Goal: Information Seeking & Learning: Learn about a topic

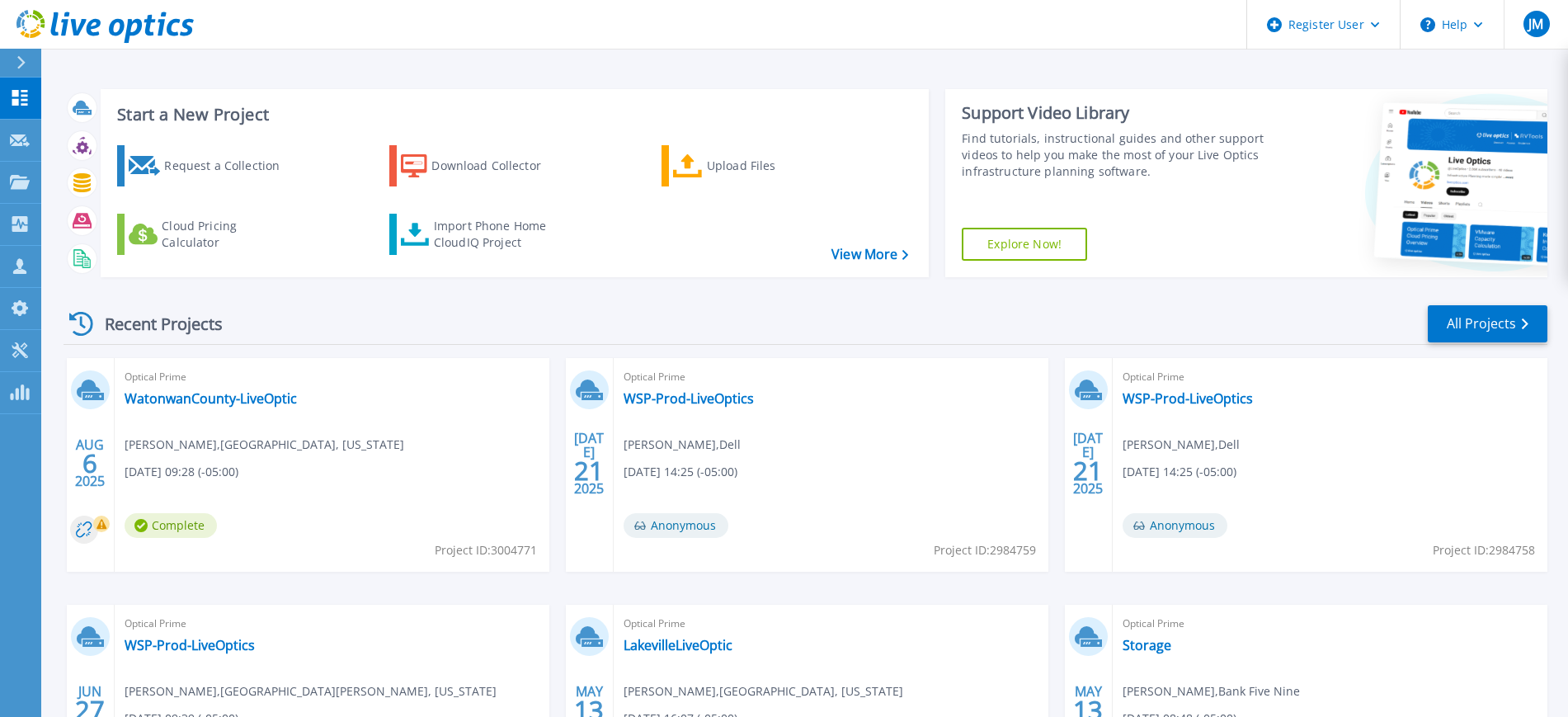
click at [18, 59] on icon at bounding box center [20, 63] width 9 height 14
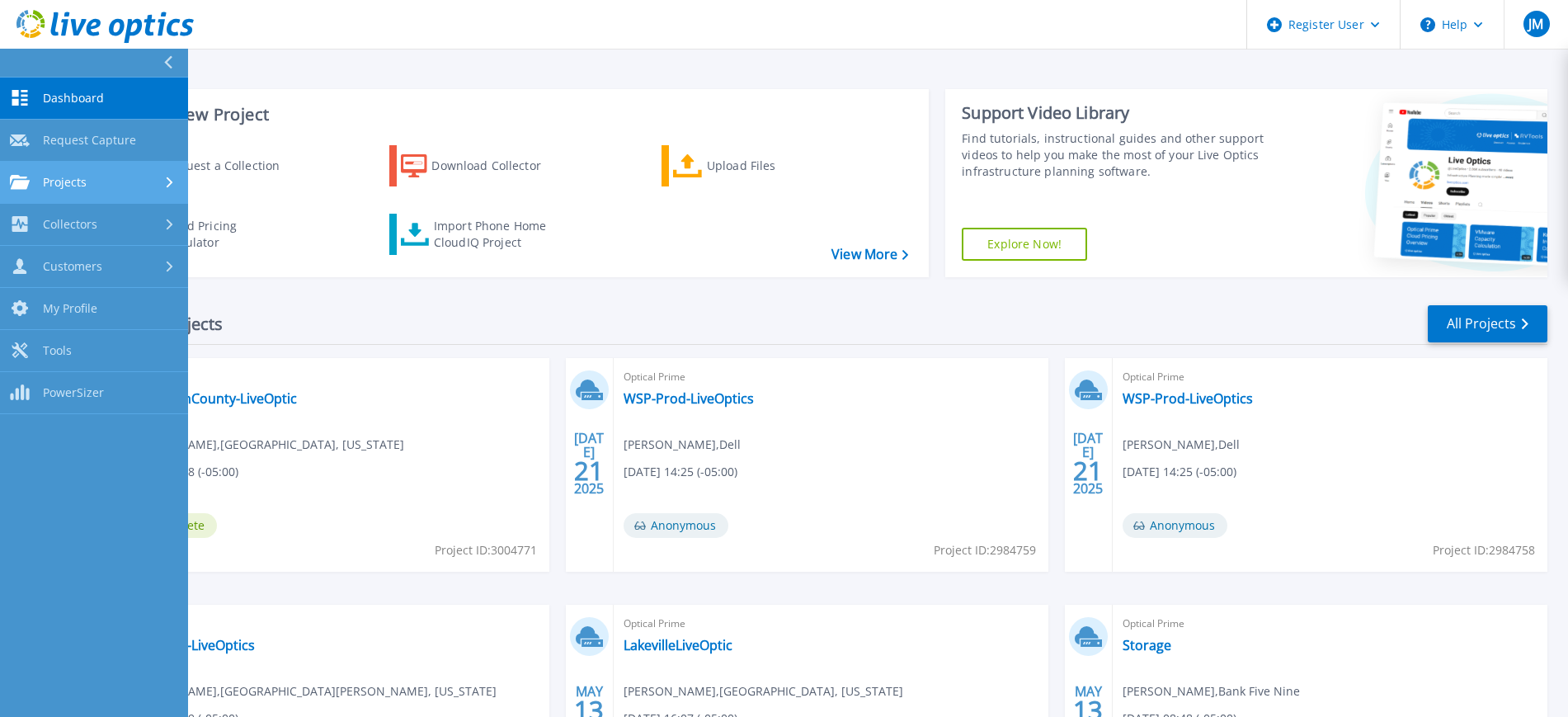
click at [108, 182] on div "Projects" at bounding box center [94, 182] width 168 height 15
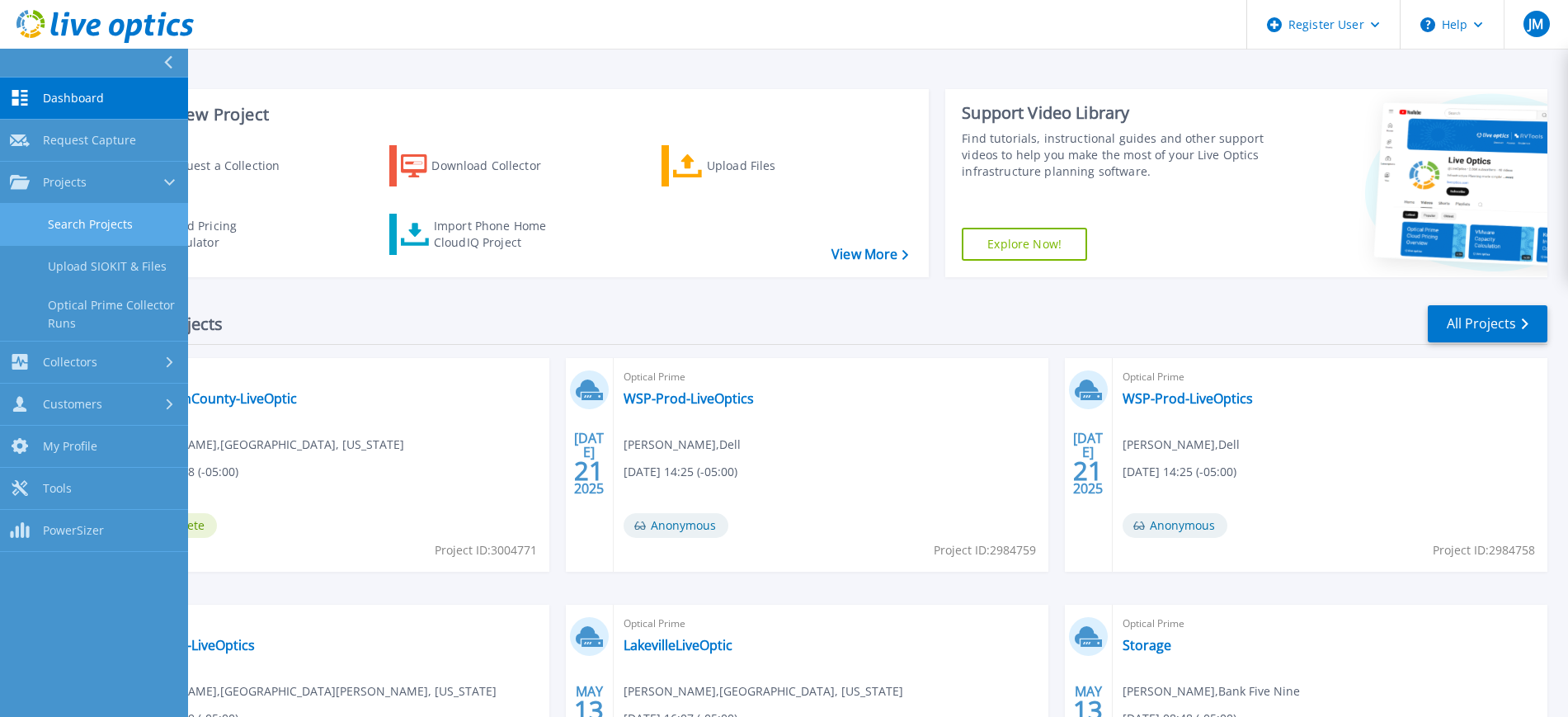
click at [109, 222] on link "Search Projects" at bounding box center [94, 224] width 188 height 42
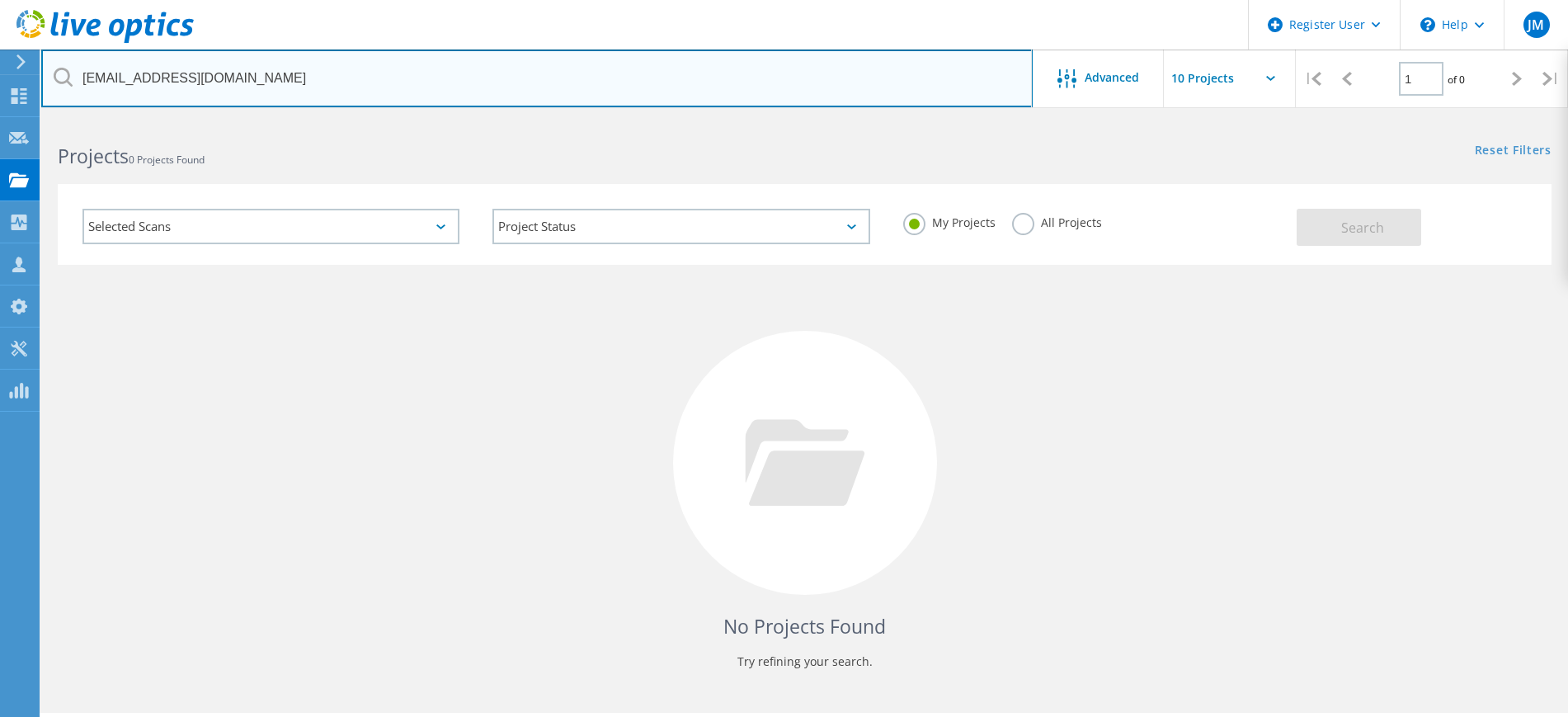
click at [614, 91] on input "edwarneke@HandiMedical.com" at bounding box center [537, 78] width 991 height 58
paste input "[PERSON_NAME][EMAIL_ADDRESS][PERSON_NAME][DOMAIN_NAME]"
type input "[PERSON_NAME][EMAIL_ADDRESS][PERSON_NAME][DOMAIN_NAME]"
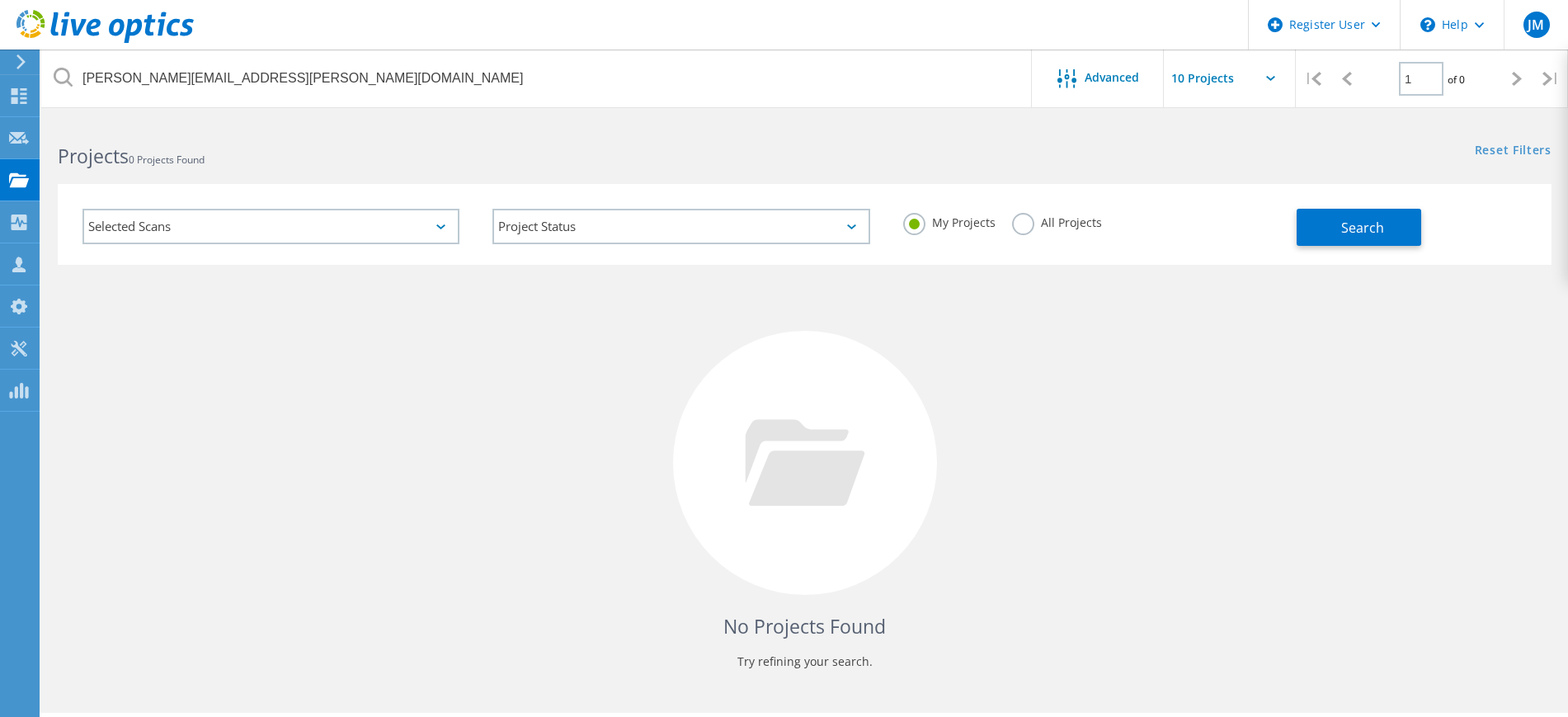
click at [1043, 223] on label "All Projects" at bounding box center [1057, 221] width 90 height 15
click at [0, 0] on input "All Projects" at bounding box center [0, 0] width 0 height 0
click at [1318, 230] on button "Search" at bounding box center [1359, 227] width 125 height 37
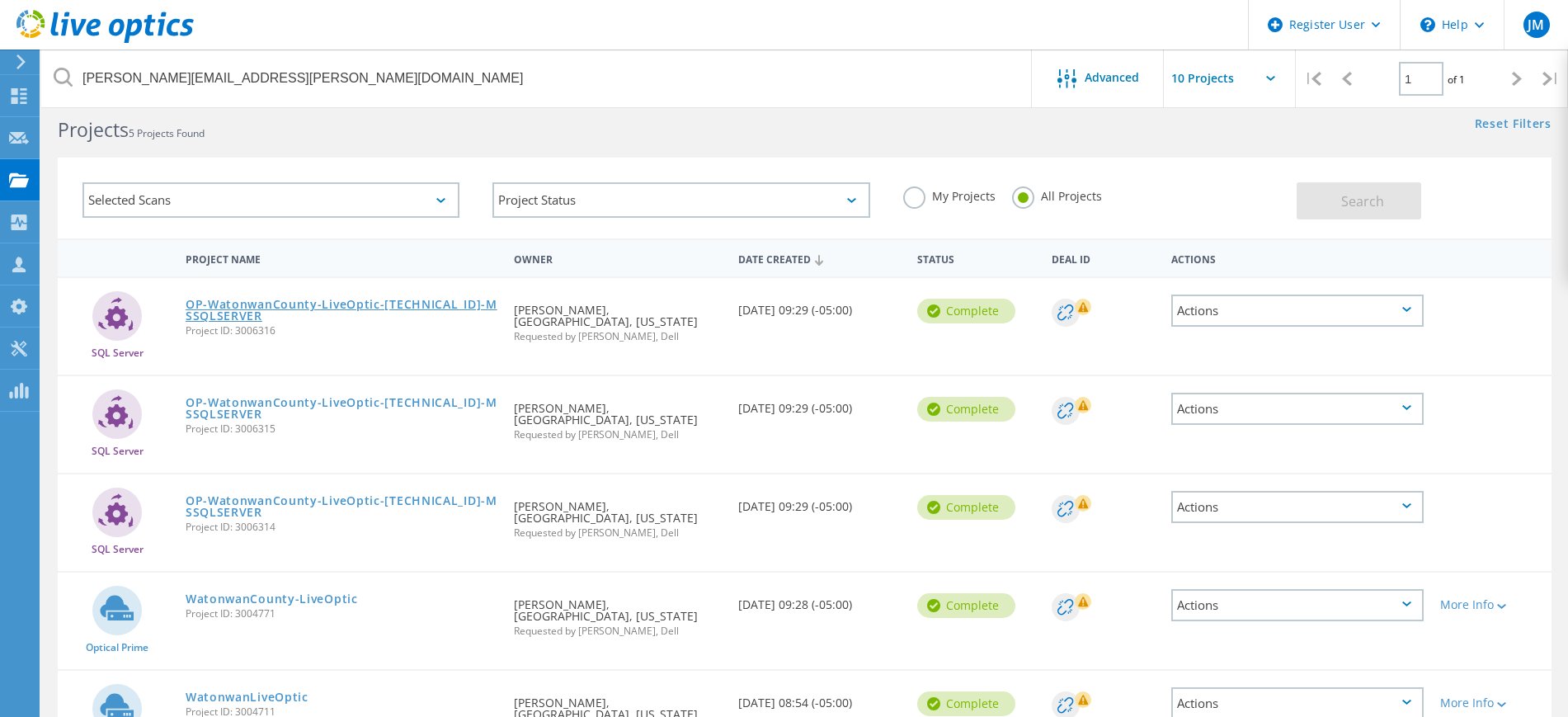
scroll to position [27, 0]
click at [1260, 82] on input "text" at bounding box center [1246, 78] width 165 height 58
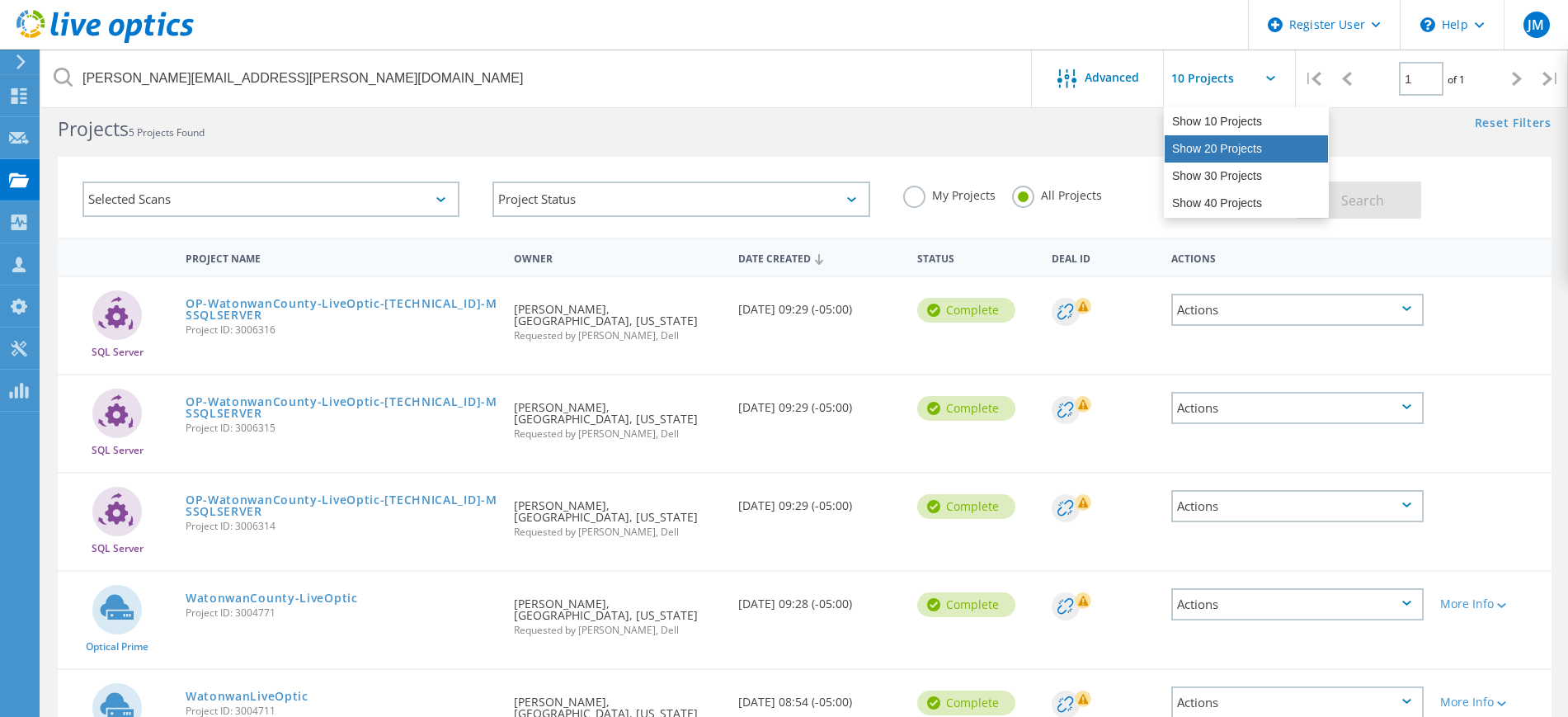
click at [1246, 144] on div "Show 20 Projects" at bounding box center [1246, 149] width 164 height 27
type input "Show 20 Projects"
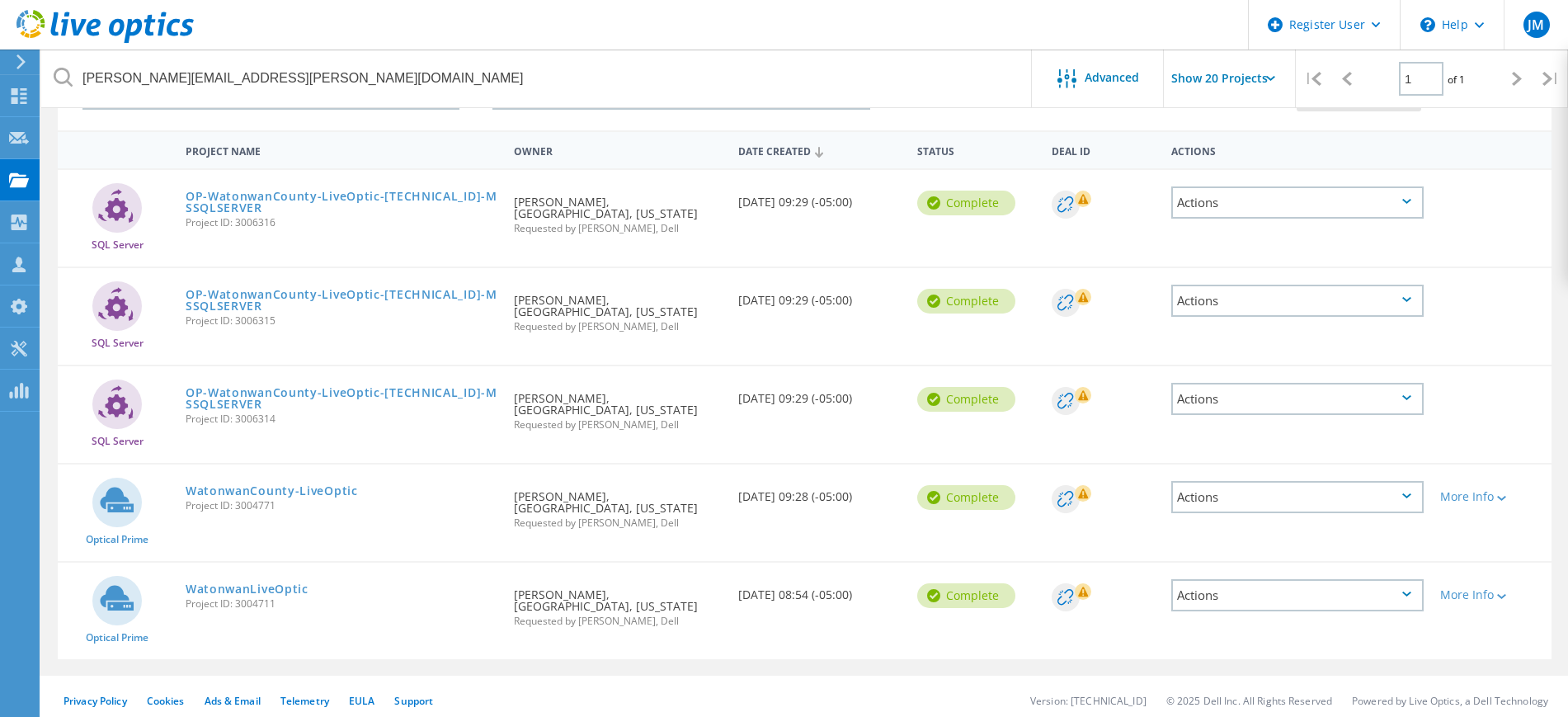
scroll to position [135, 0]
click at [286, 490] on link "WatonwanCounty-LiveOptic" at bounding box center [272, 490] width 172 height 12
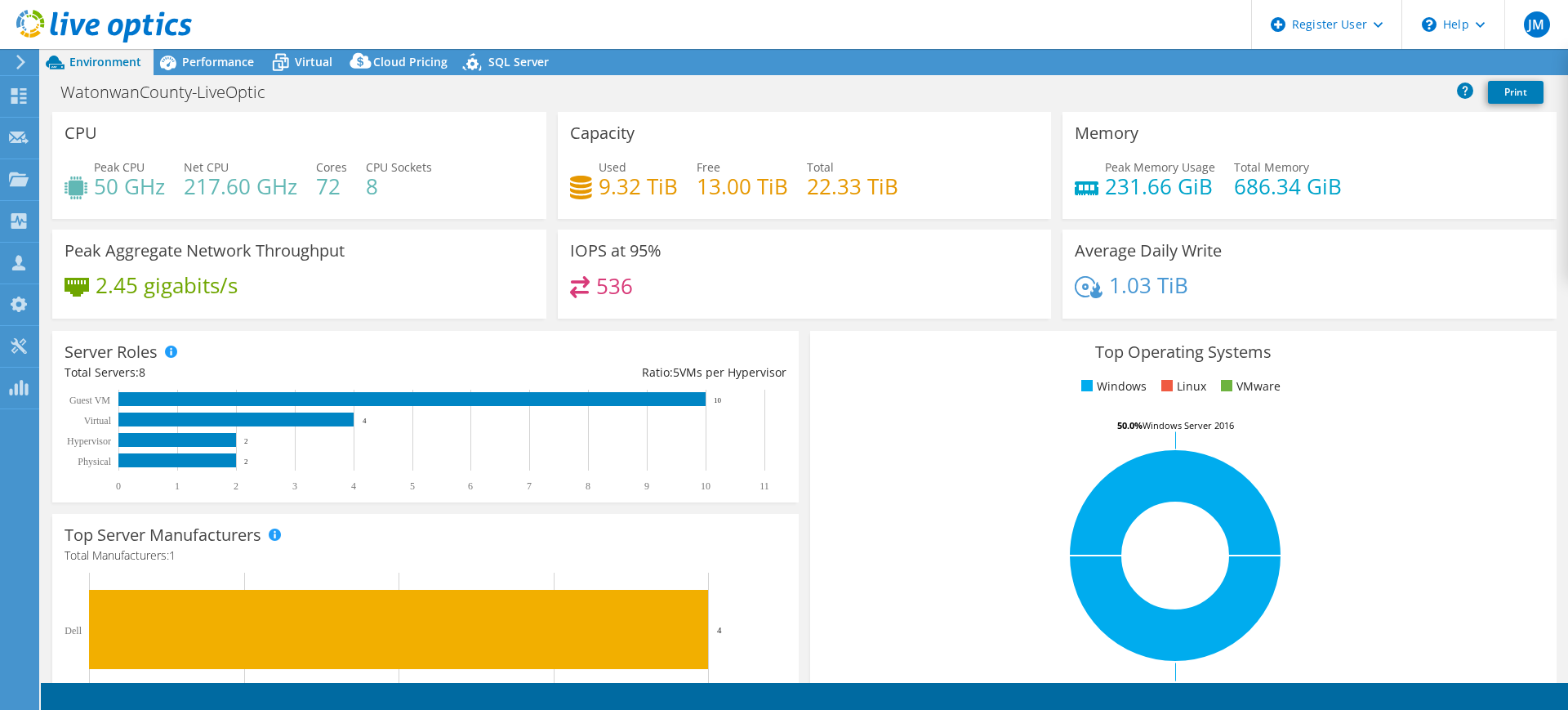
select select "USD"
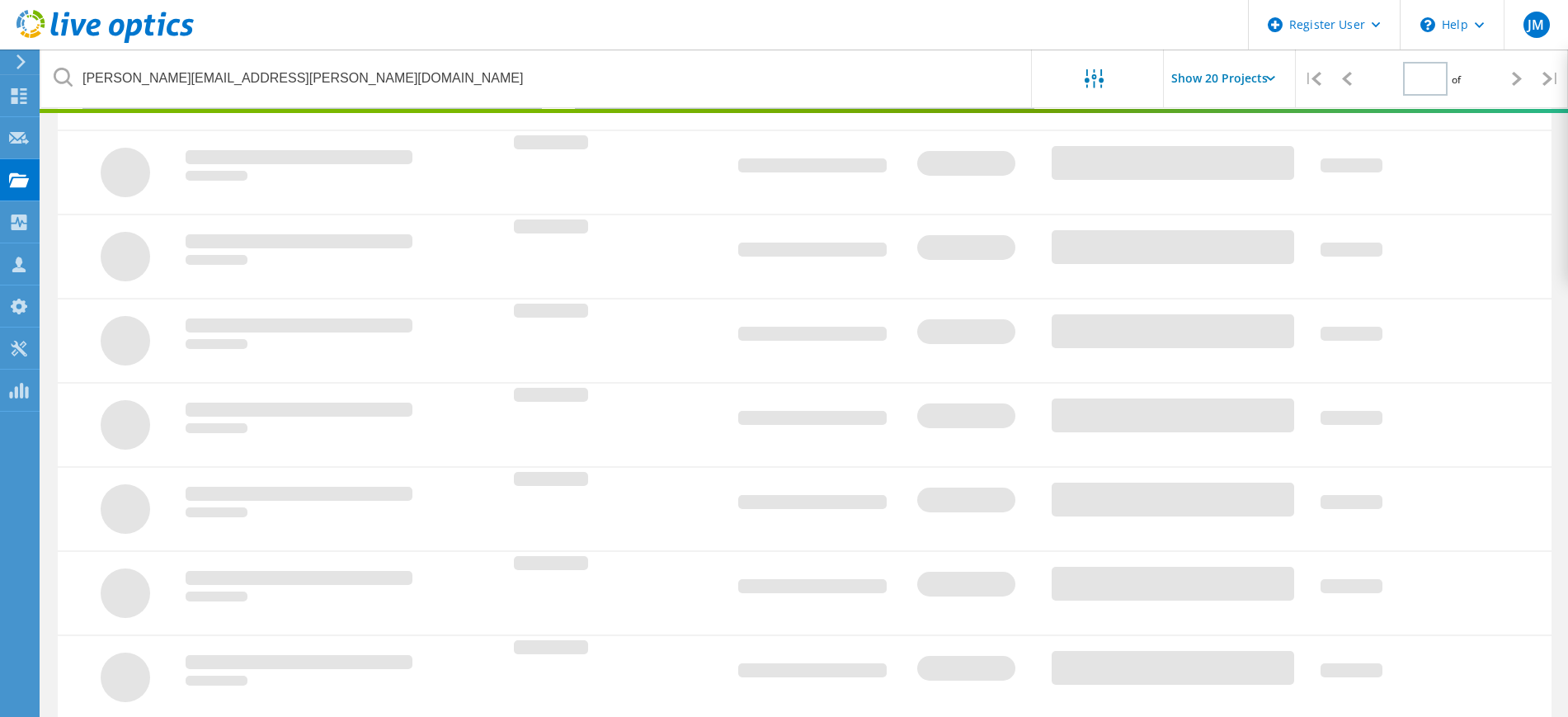
type input "1"
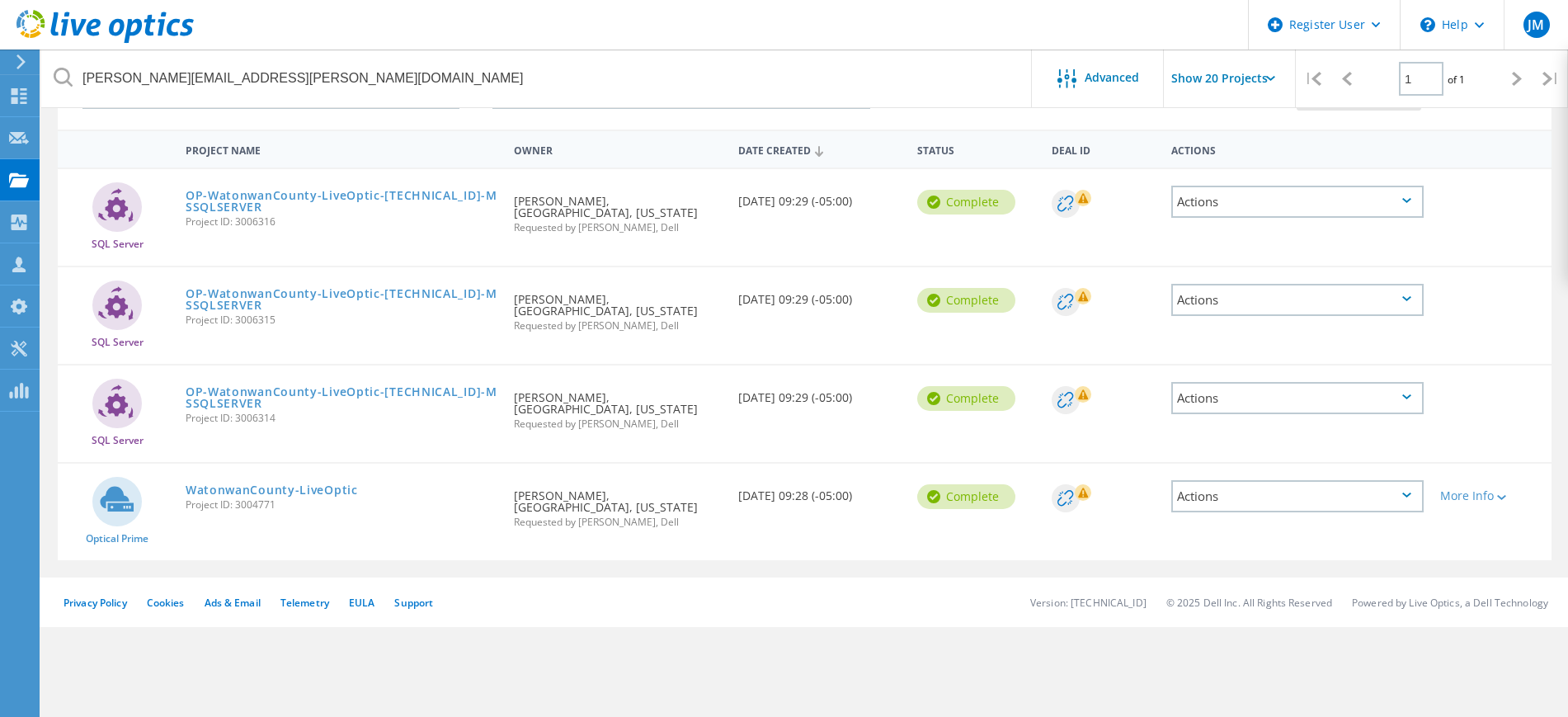
scroll to position [45, 0]
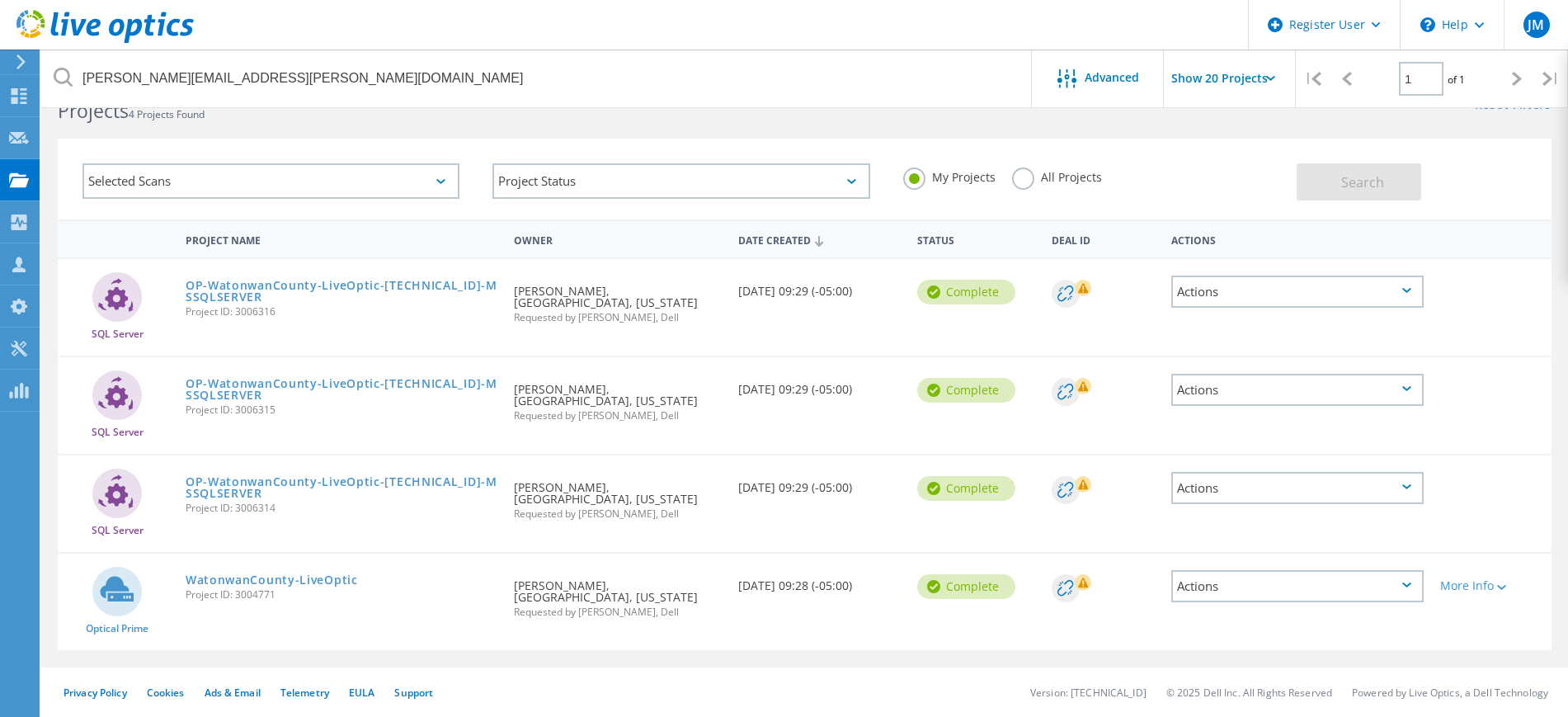
click at [1242, 93] on input "Show 20 Projects" at bounding box center [1246, 78] width 165 height 58
click at [296, 582] on link "WatonwanCounty-LiveOptic" at bounding box center [272, 580] width 172 height 12
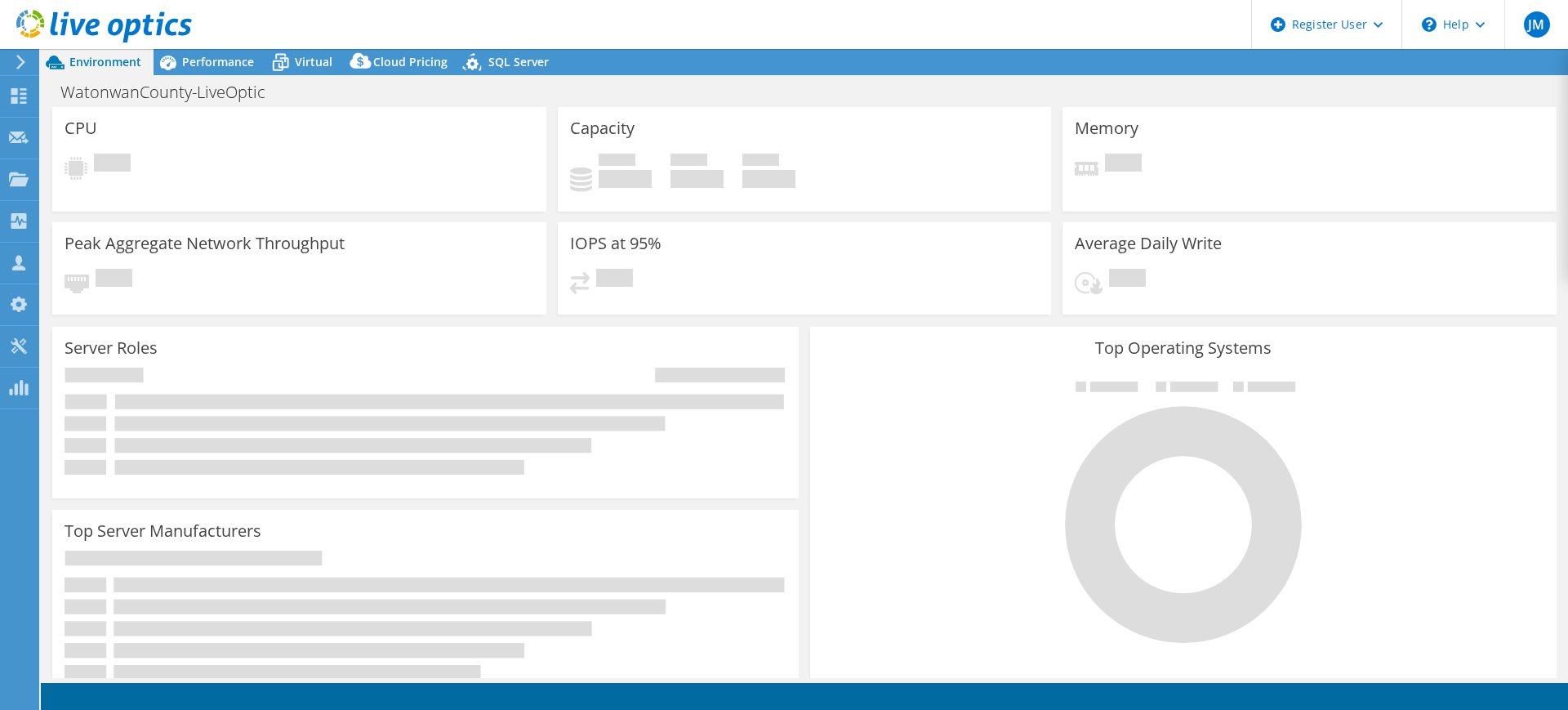
select select "USD"
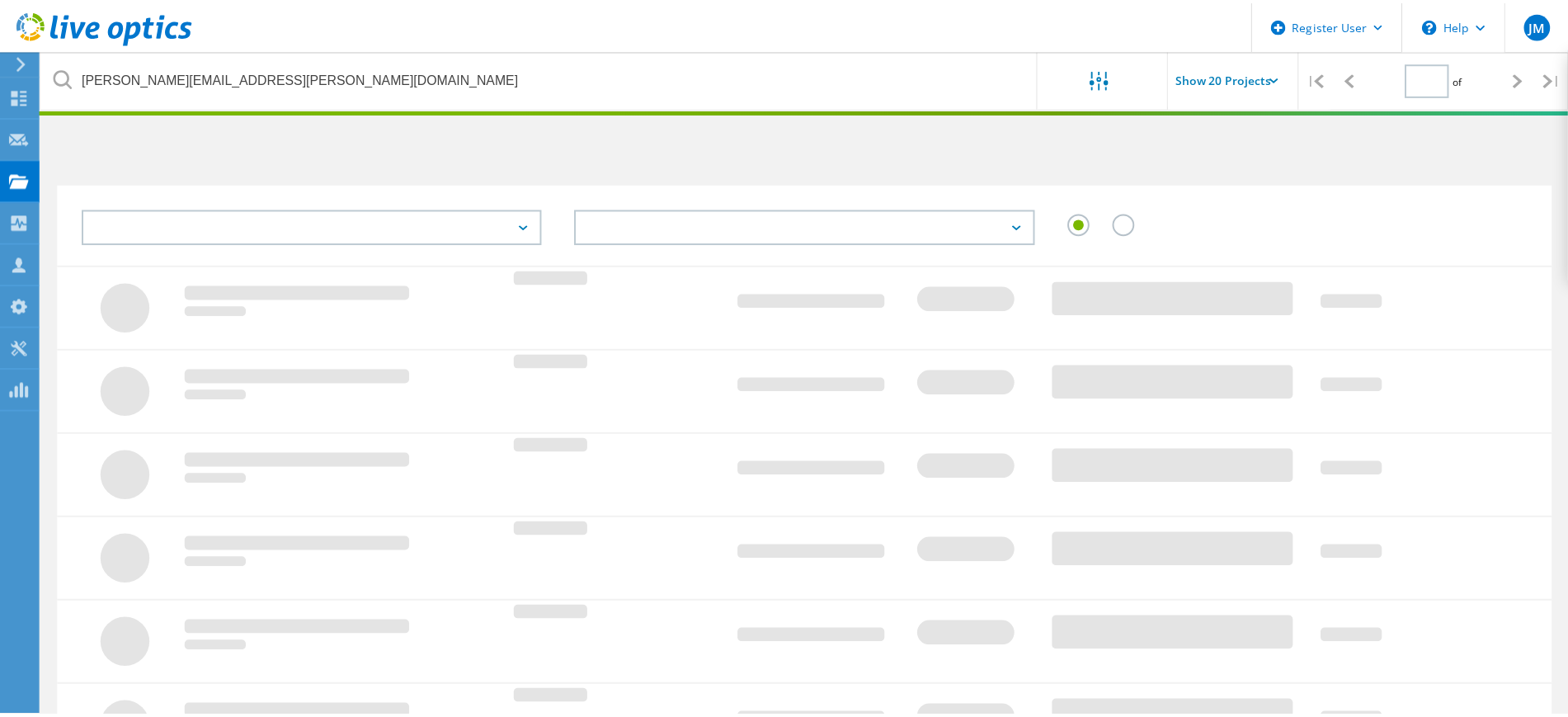
scroll to position [45, 0]
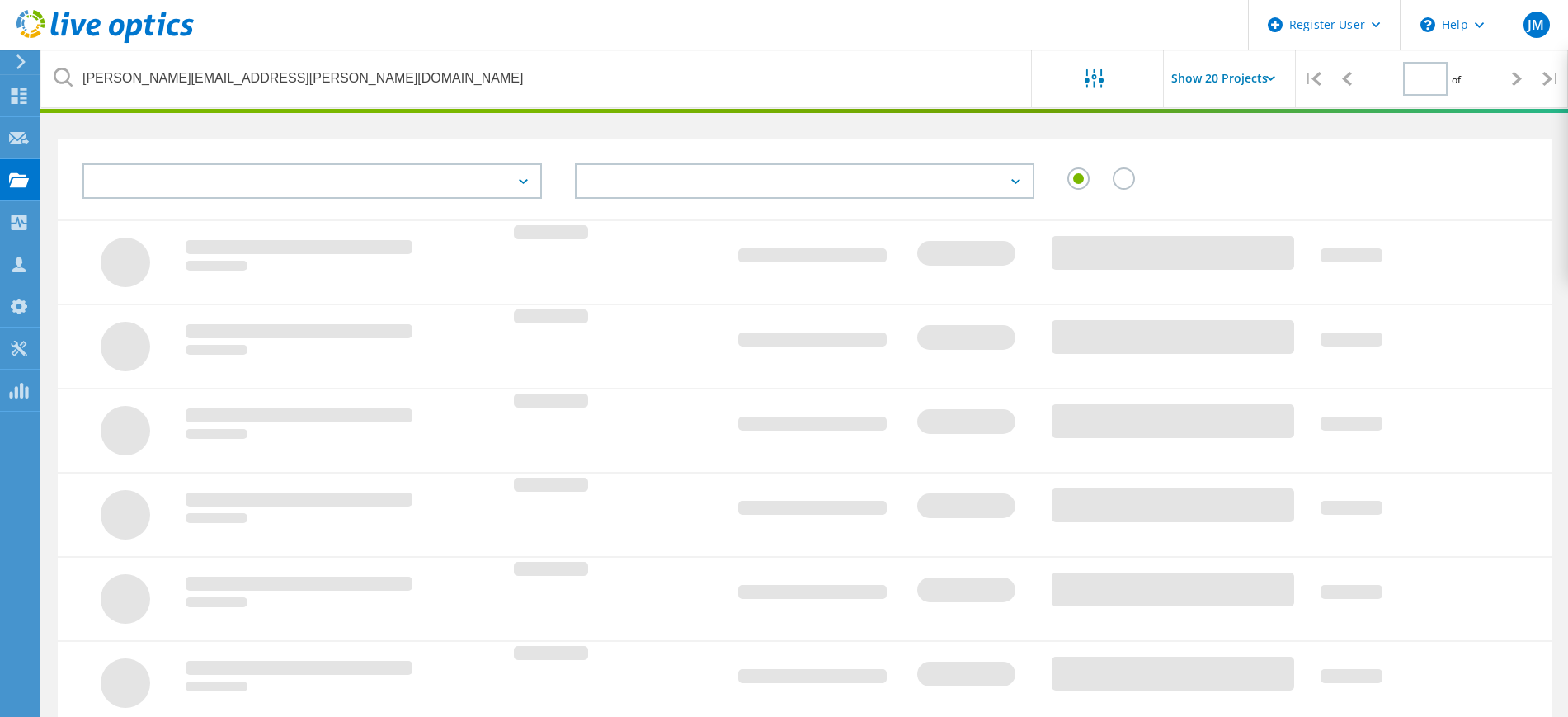
type input "1"
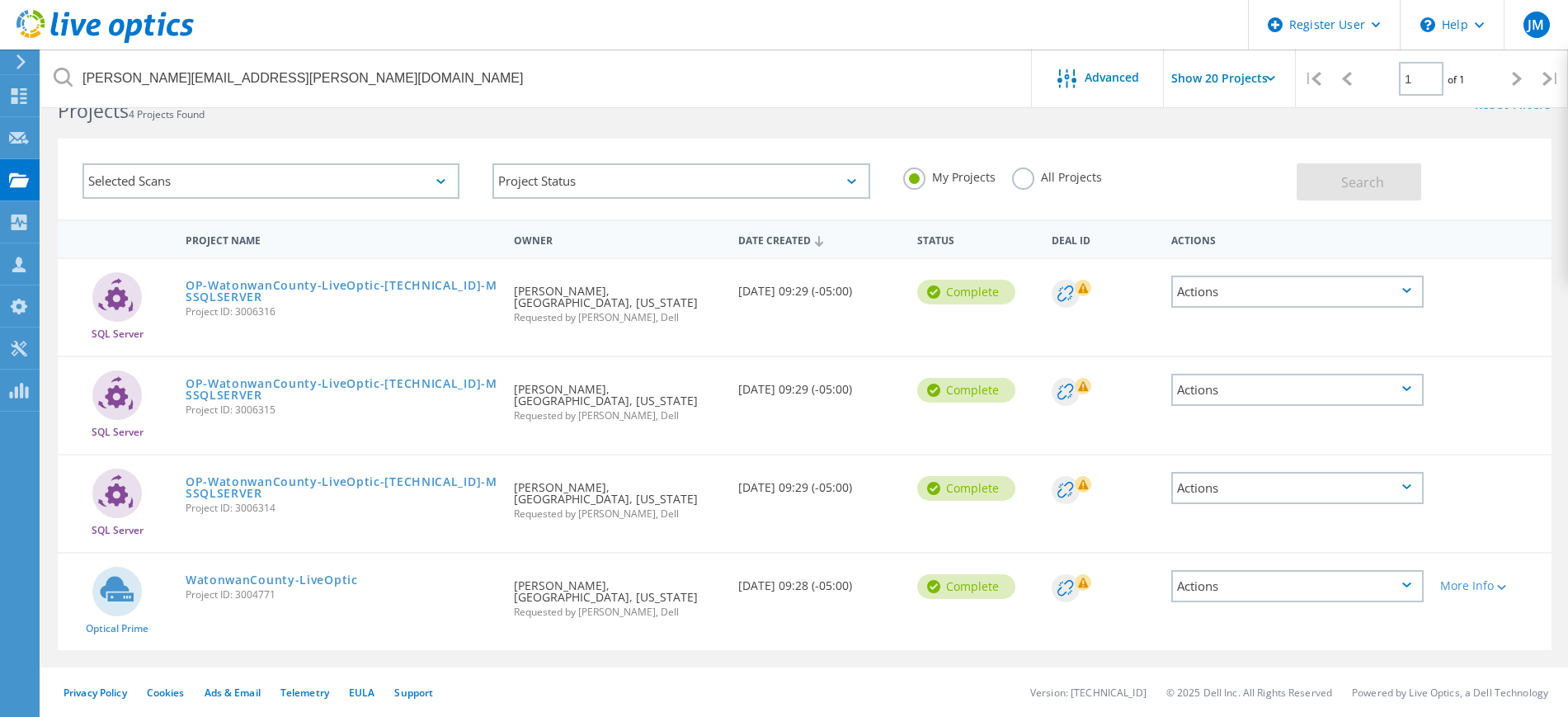
click at [1033, 178] on label "All Projects" at bounding box center [1057, 175] width 90 height 15
click at [0, 0] on input "All Projects" at bounding box center [0, 0] width 0 height 0
click at [1346, 198] on button "Search" at bounding box center [1359, 182] width 125 height 37
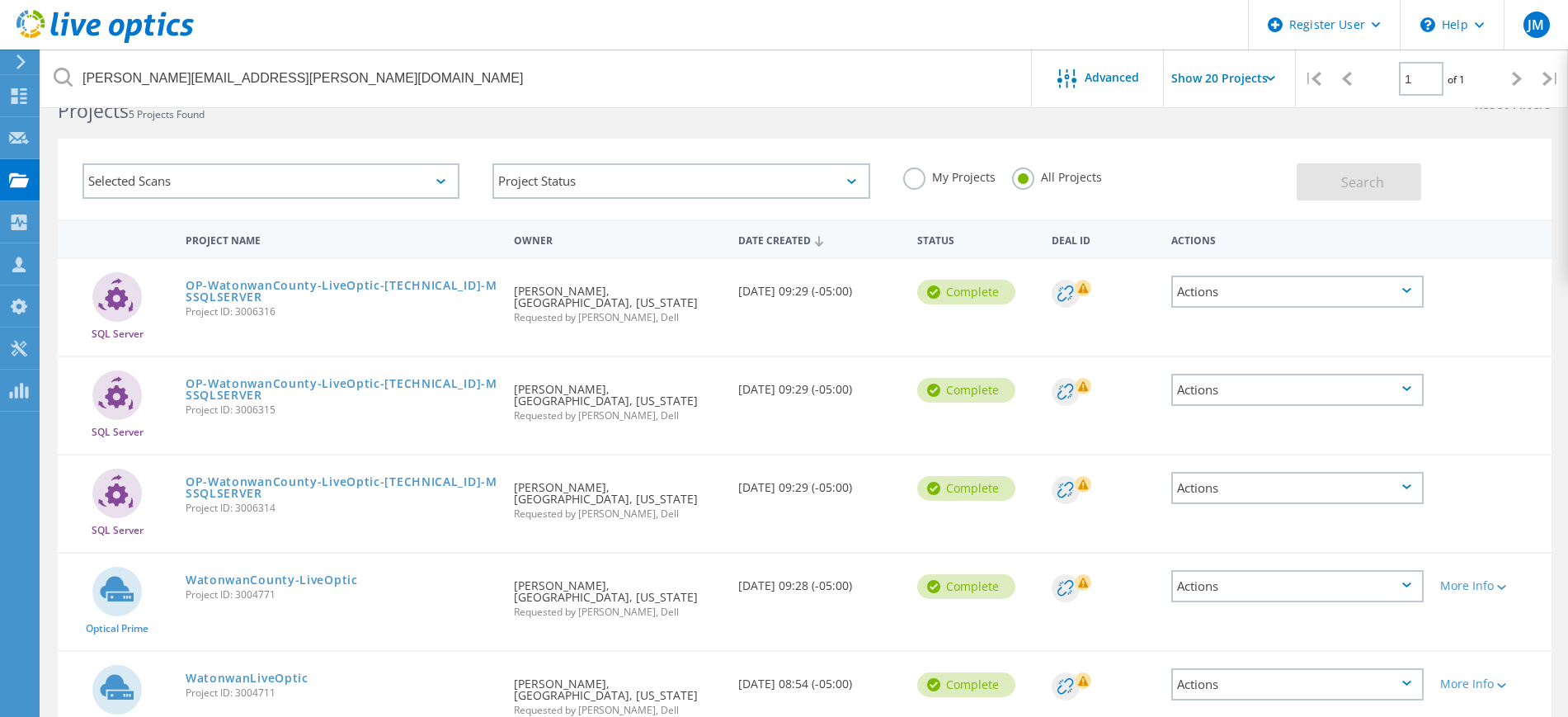
scroll to position [142, 0]
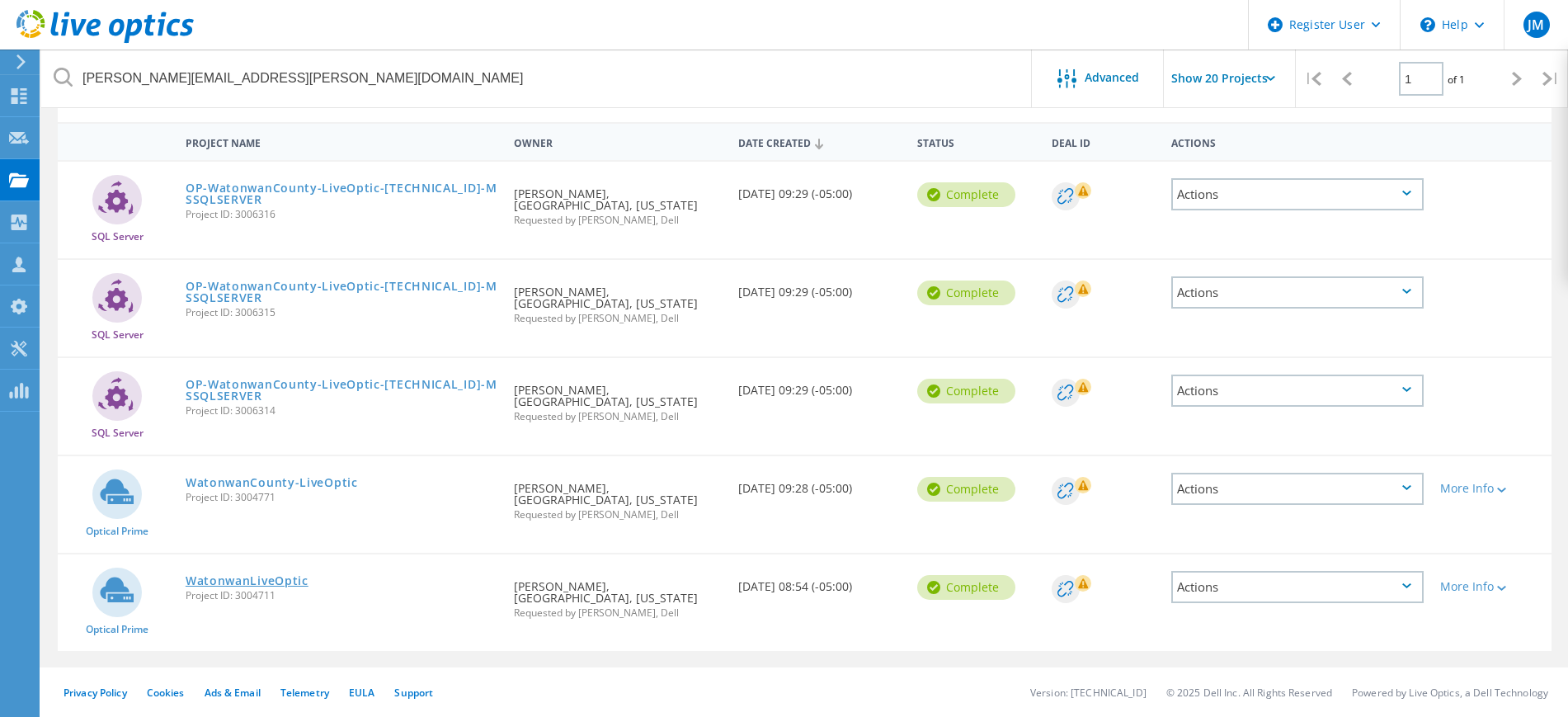
click at [259, 585] on link "WatonwanLiveOptic" at bounding box center [247, 581] width 123 height 12
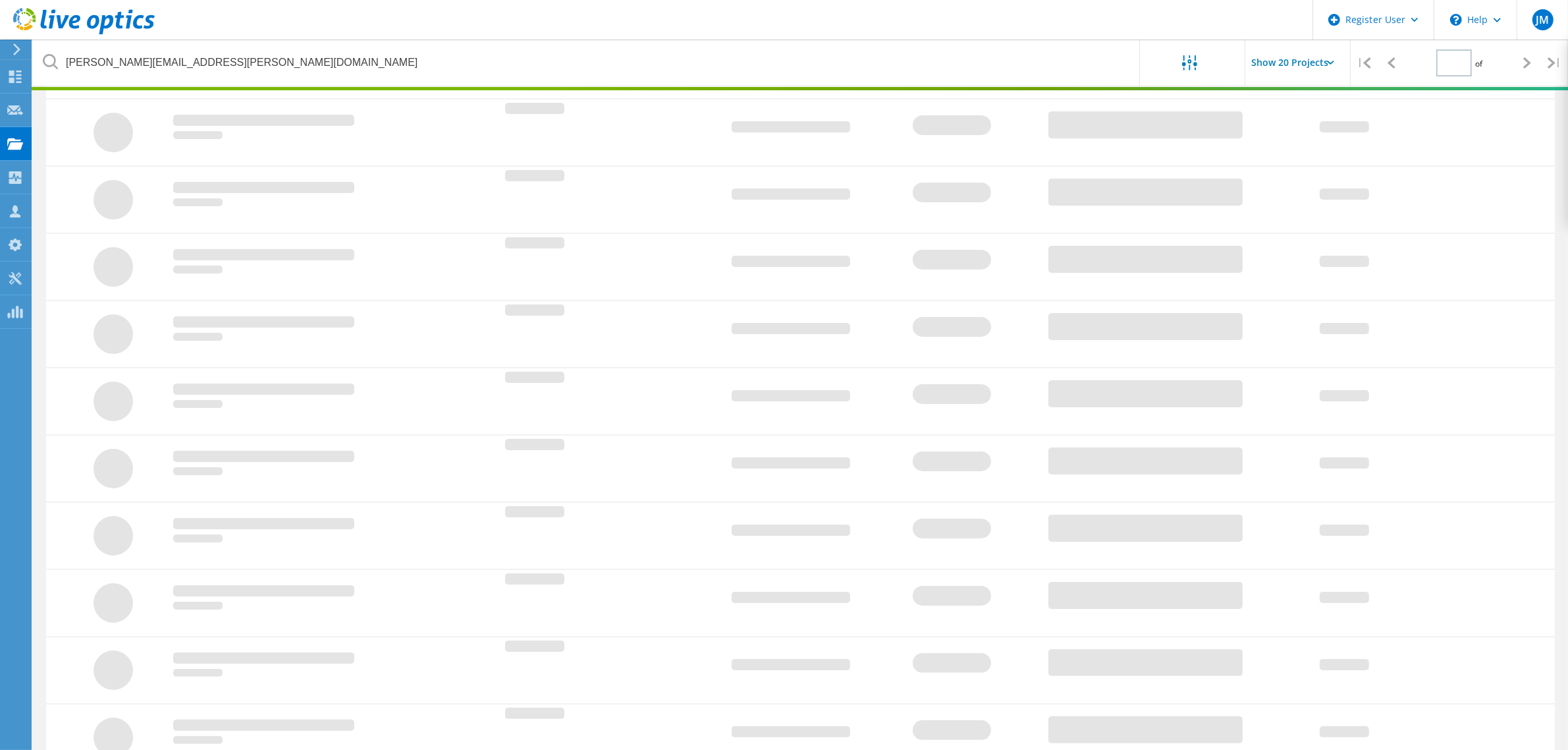
type input "1"
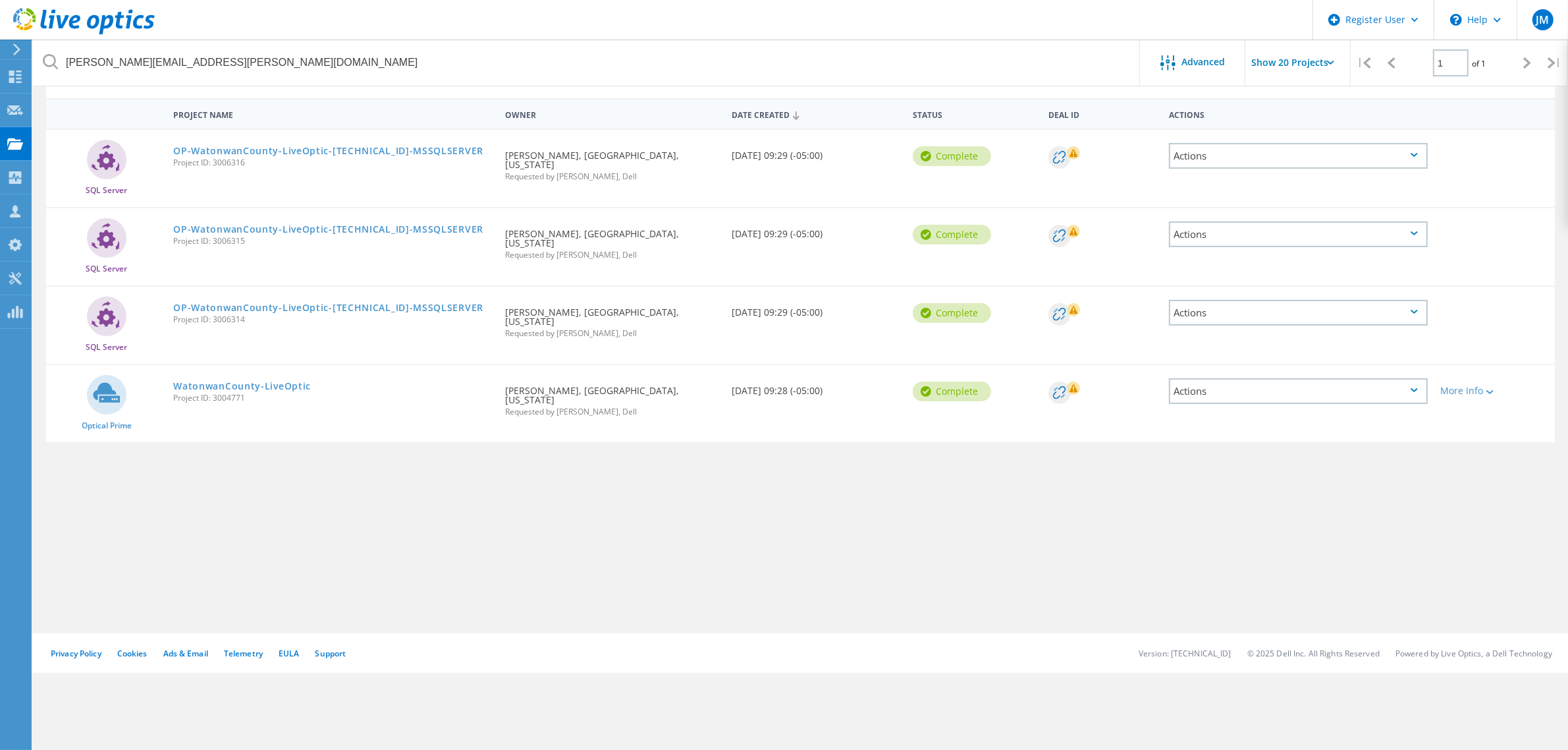
scroll to position [36, 0]
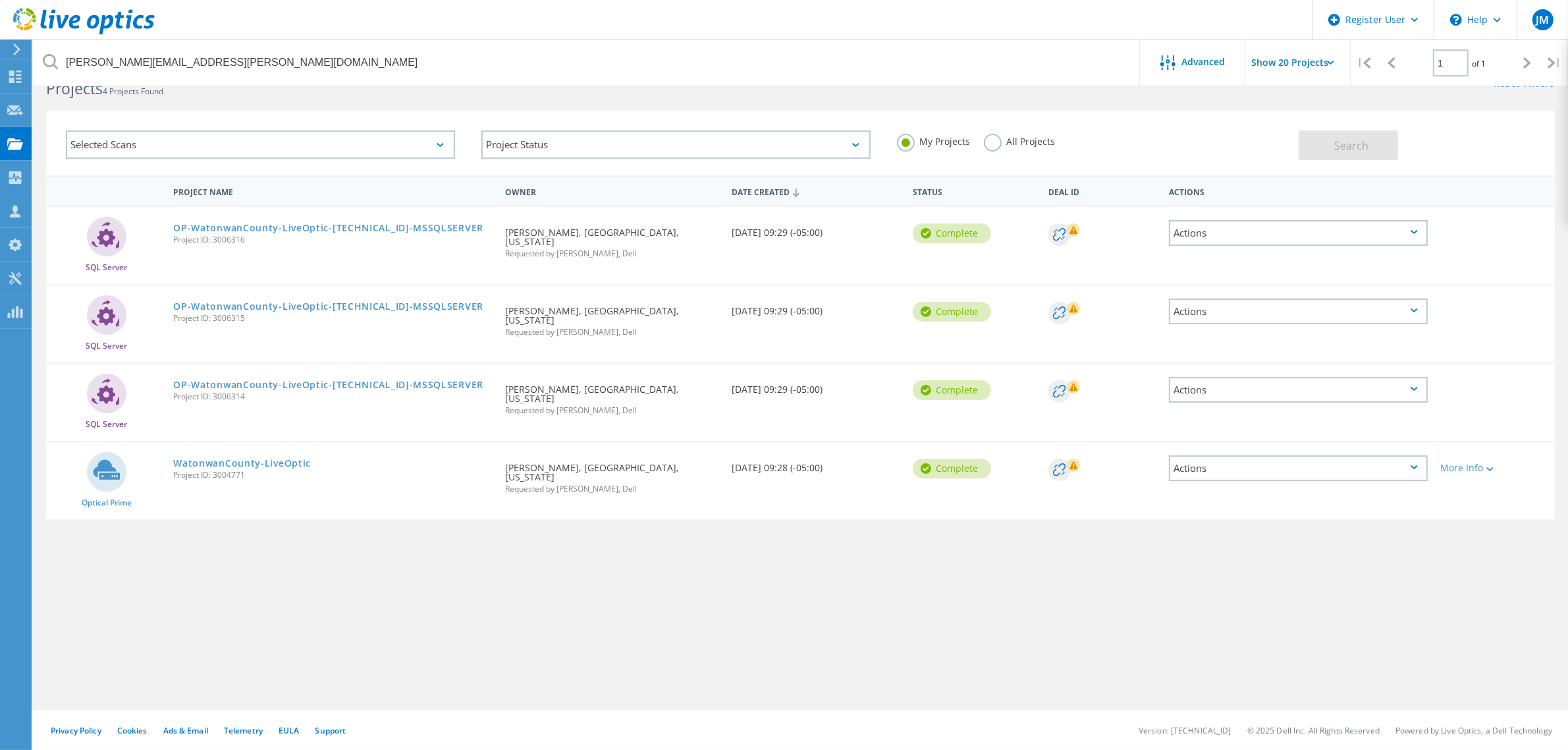
click at [307, 133] on div "Selected Scans" at bounding box center [260, 145] width 389 height 29
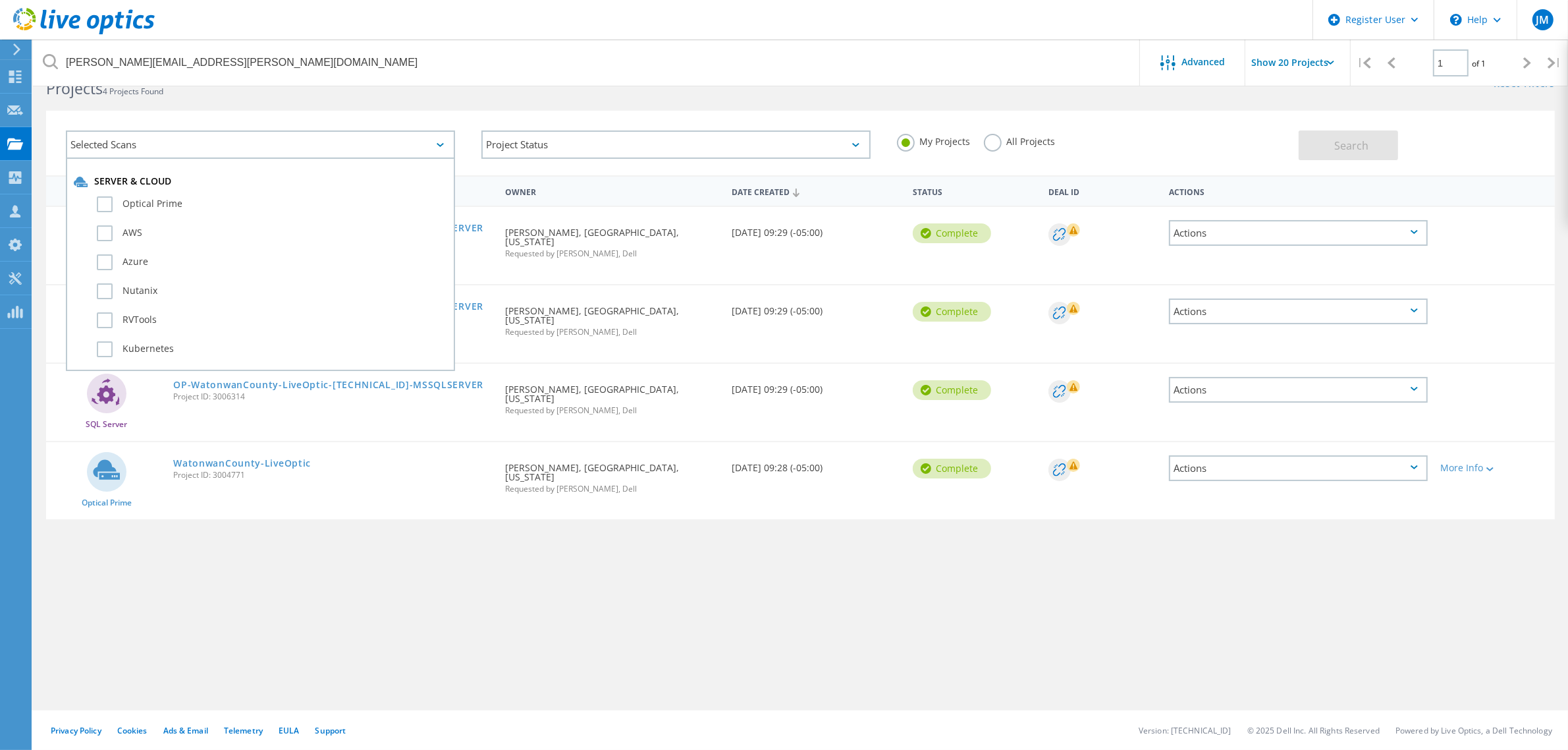
click at [1019, 149] on div "All Projects" at bounding box center [1019, 143] width 72 height 19
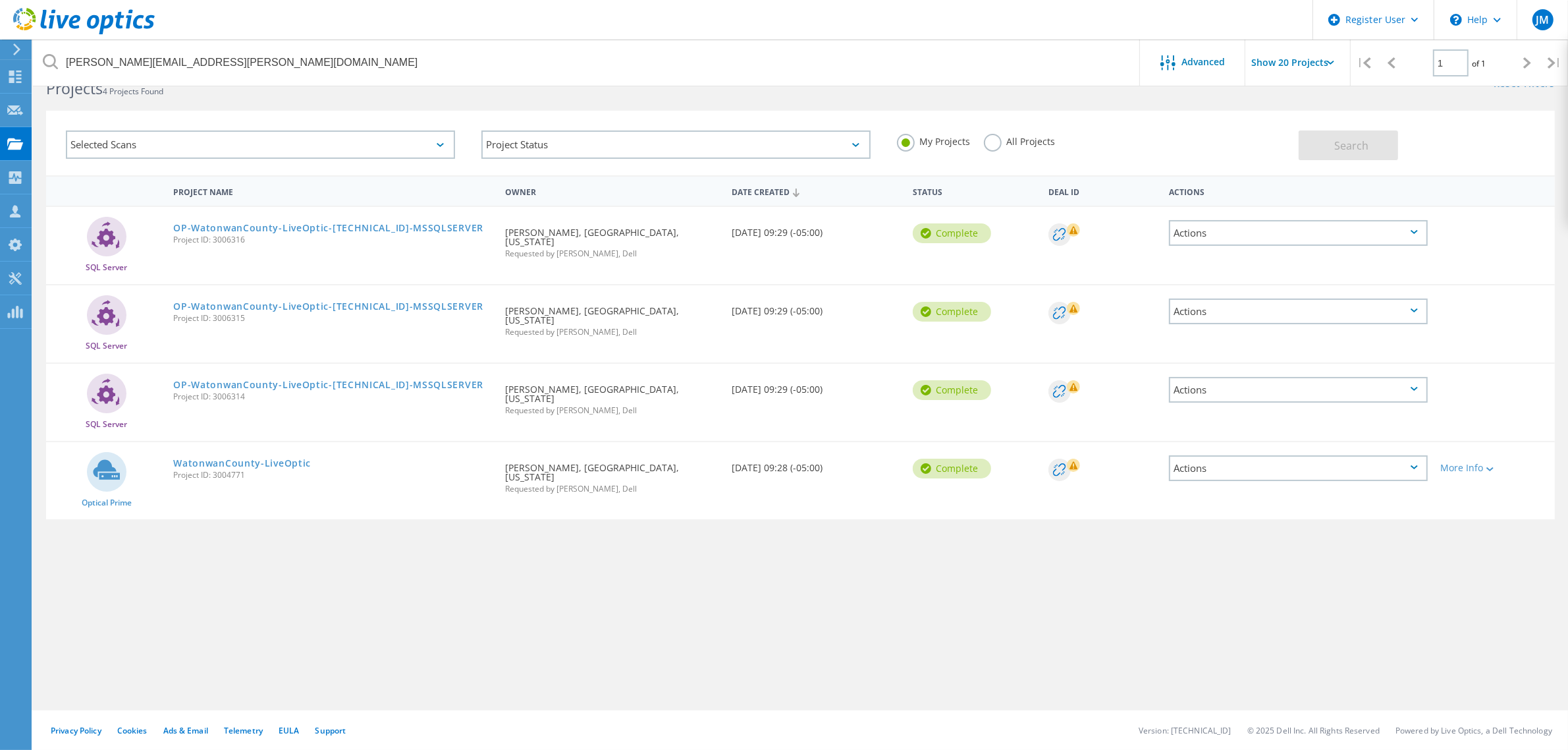
click at [1031, 141] on label "All Projects" at bounding box center [1019, 140] width 72 height 12
click at [0, 0] on input "All Projects" at bounding box center [0, 0] width 0 height 0
click at [1382, 146] on button "Search" at bounding box center [1348, 145] width 100 height 29
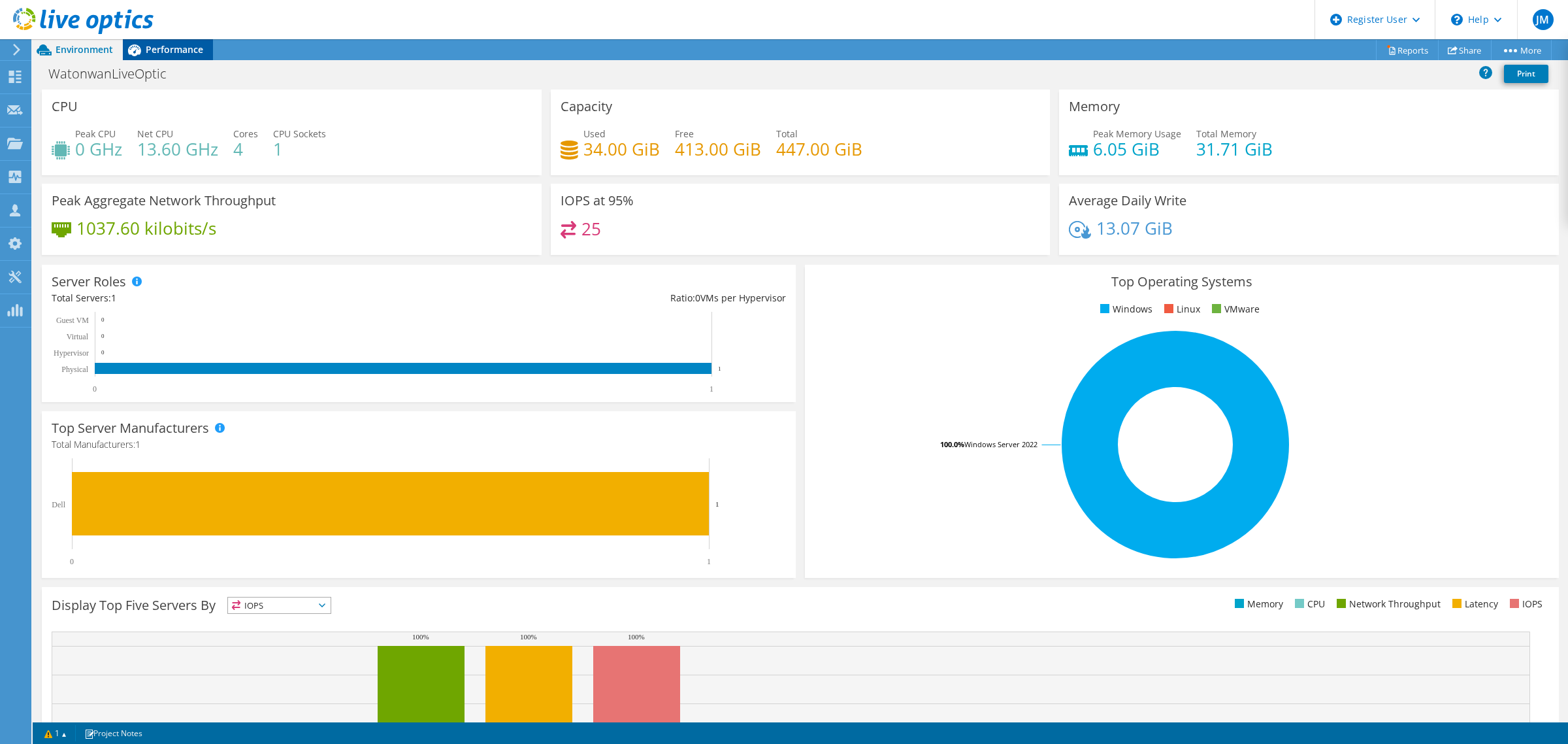
click at [157, 51] on span "Performance" at bounding box center [174, 49] width 58 height 12
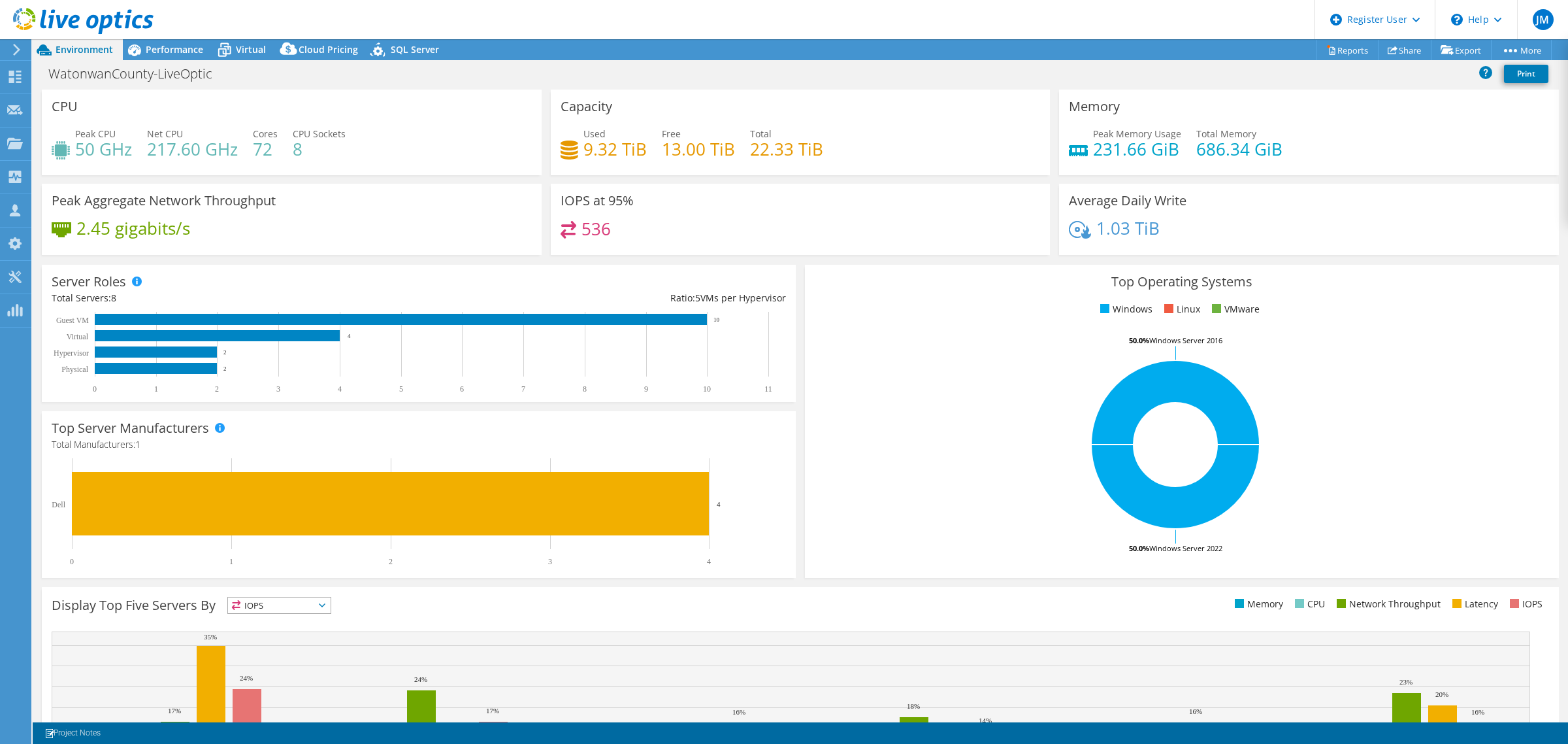
select select "USD"
click at [184, 44] on span "Performance" at bounding box center [174, 49] width 58 height 12
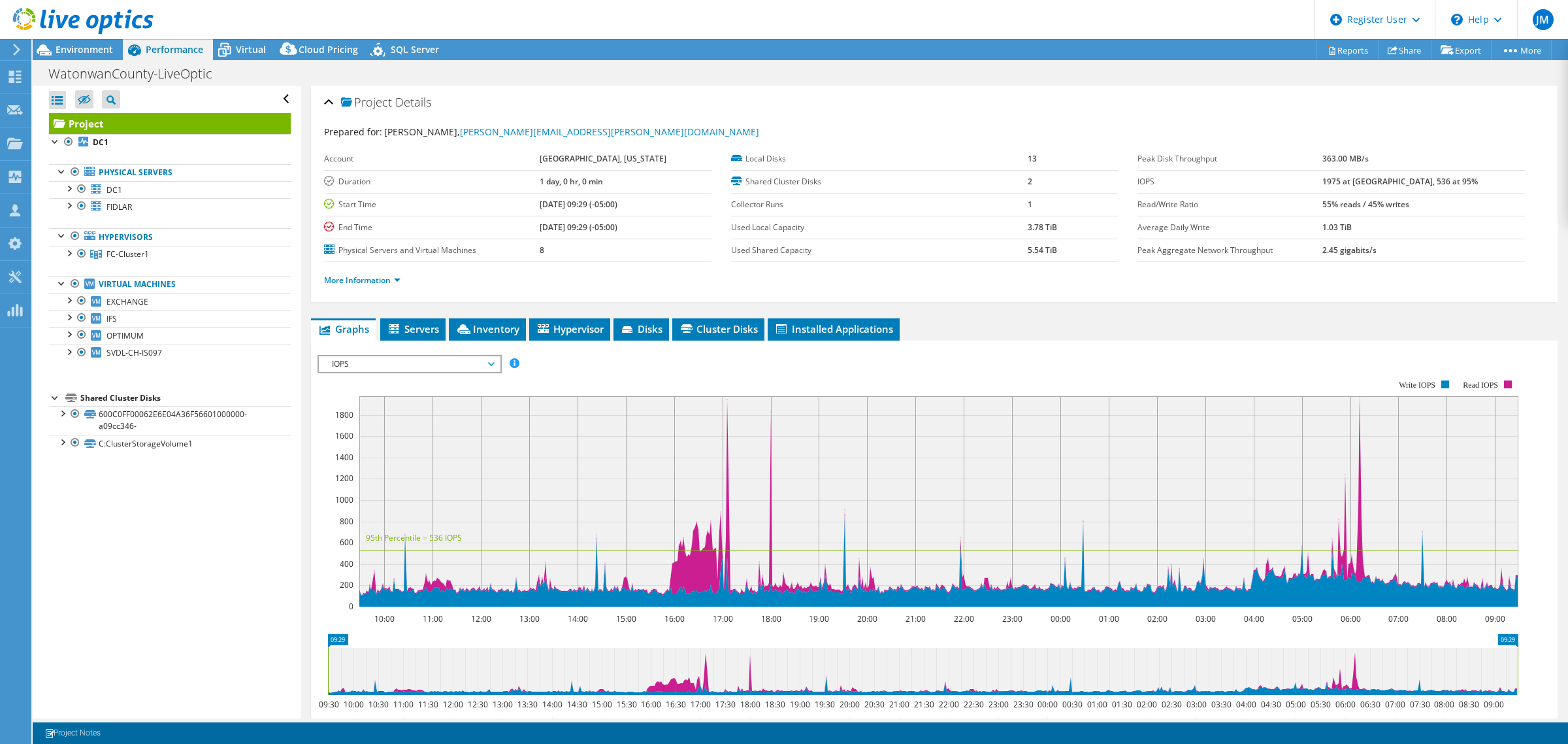
drag, startPoint x: 47, startPoint y: 130, endPoint x: 171, endPoint y: 276, distance: 191.6
click at [166, 275] on div "Open All Close All Hide Excluded Nodes Project Tree Filter" at bounding box center [166, 402] width 268 height 633
click at [501, 73] on div "WatonwanCounty-LiveOptic Print" at bounding box center [800, 74] width 1536 height 25
click at [87, 47] on span "Environment" at bounding box center [84, 49] width 58 height 12
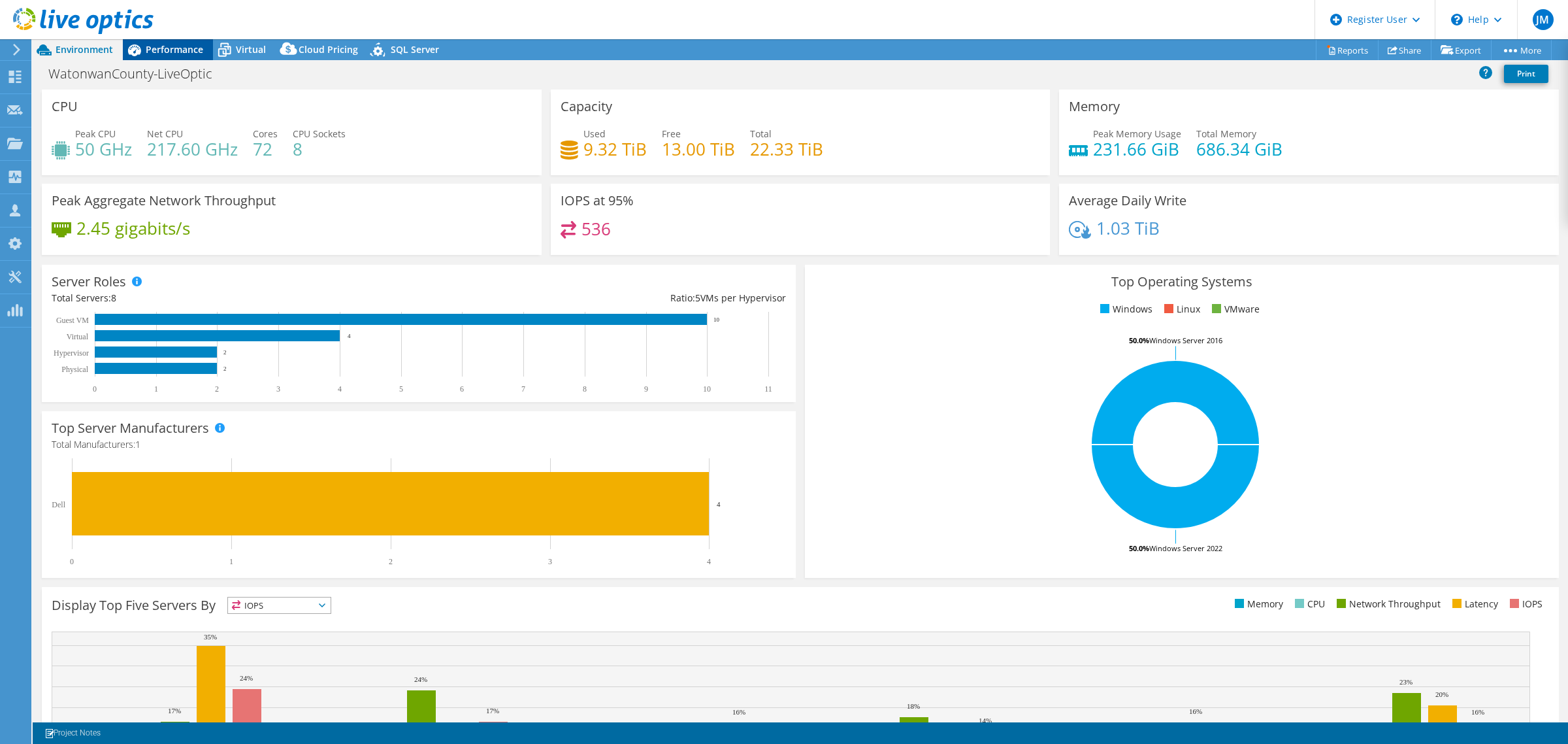
click at [185, 44] on span "Performance" at bounding box center [174, 49] width 58 height 12
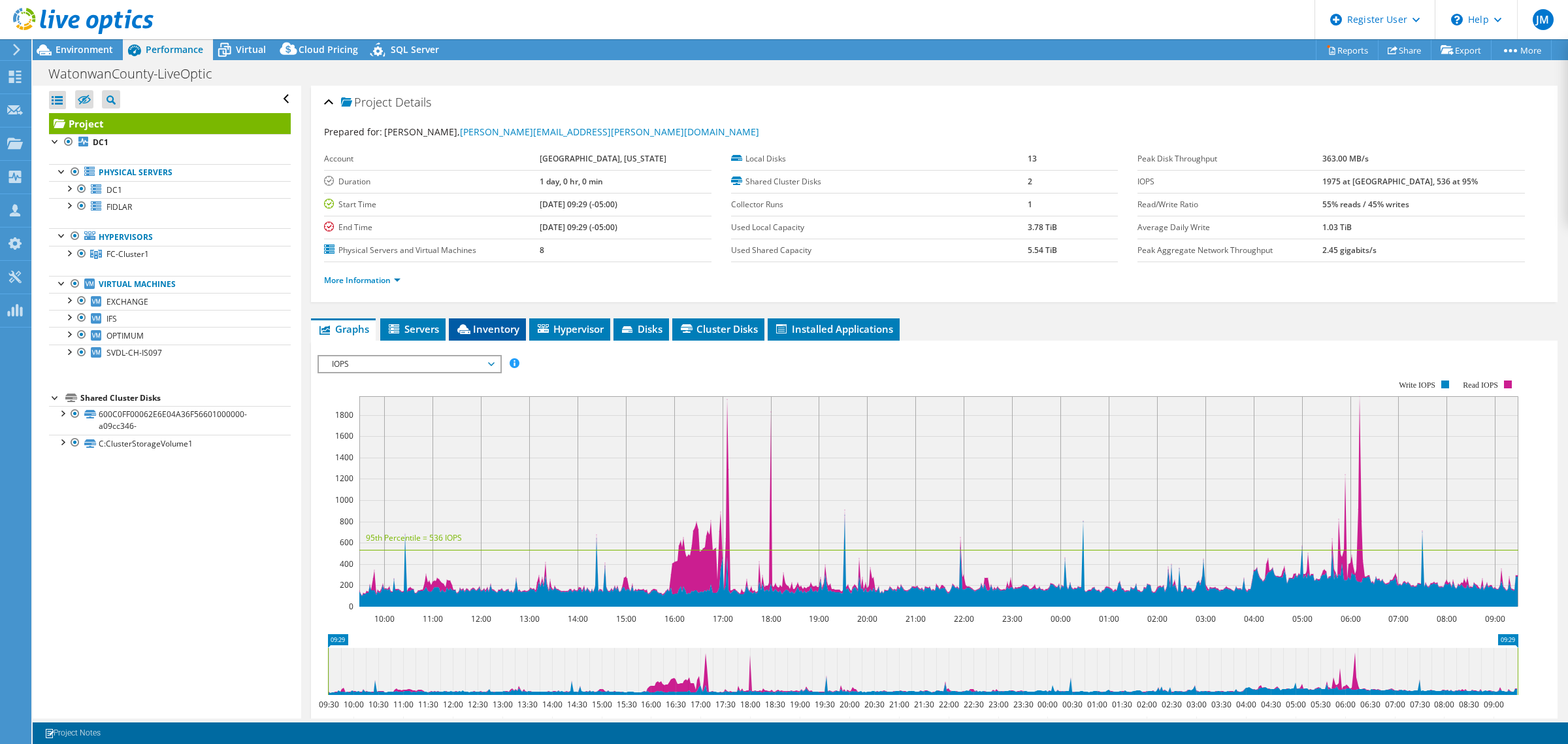
click at [493, 325] on span "Inventory" at bounding box center [488, 328] width 64 height 13
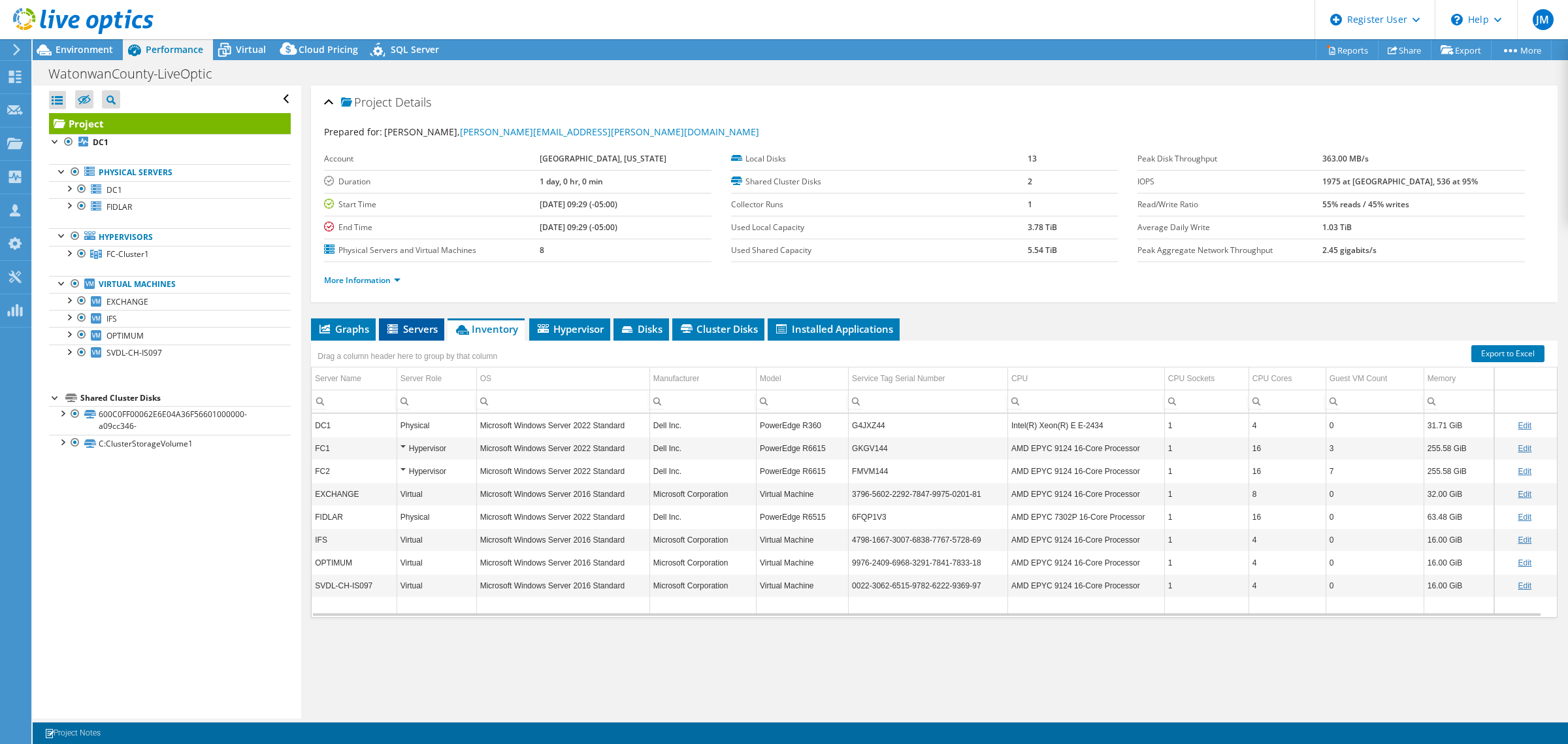
click at [413, 325] on span "Servers" at bounding box center [412, 328] width 52 height 13
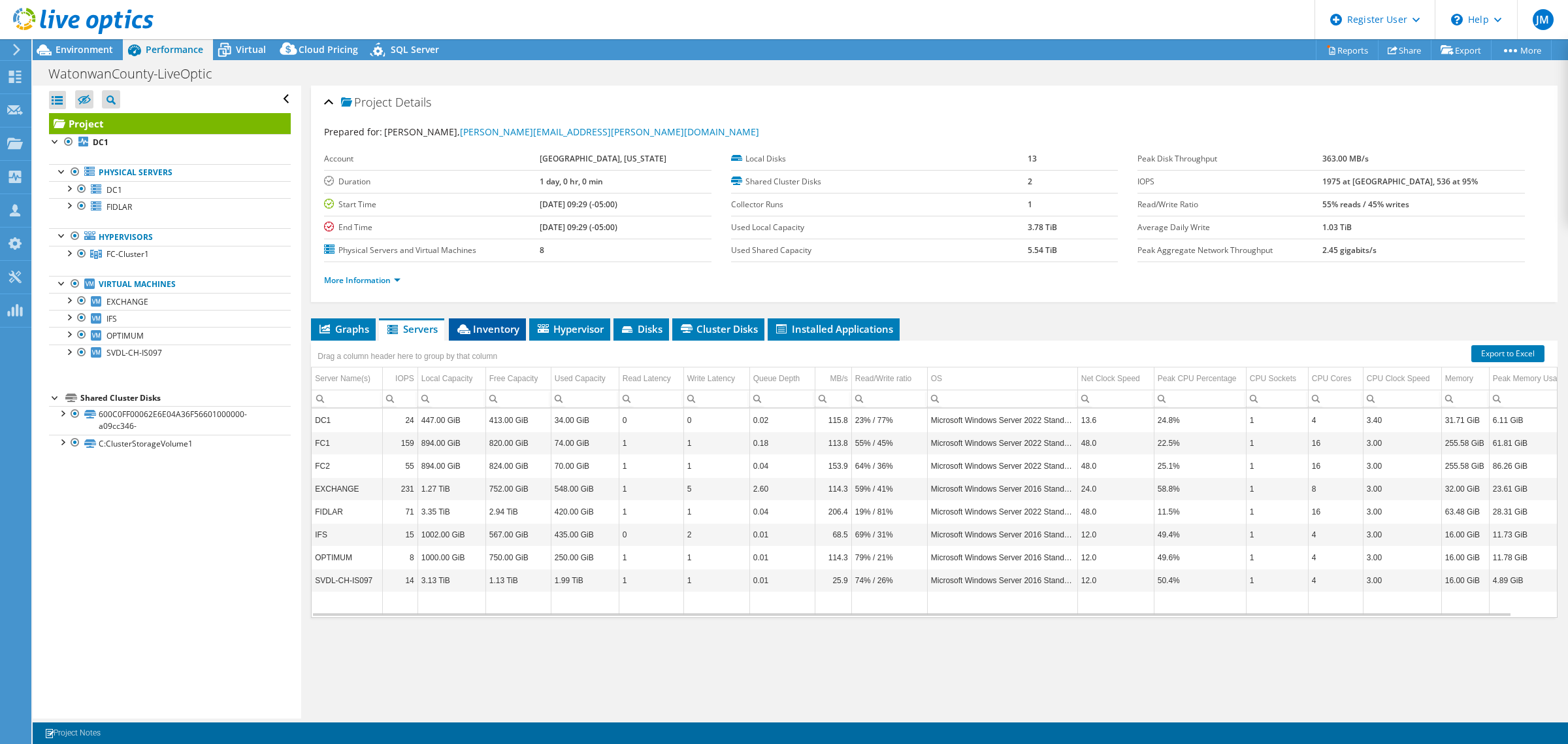
click at [498, 331] on span "Inventory" at bounding box center [488, 328] width 64 height 13
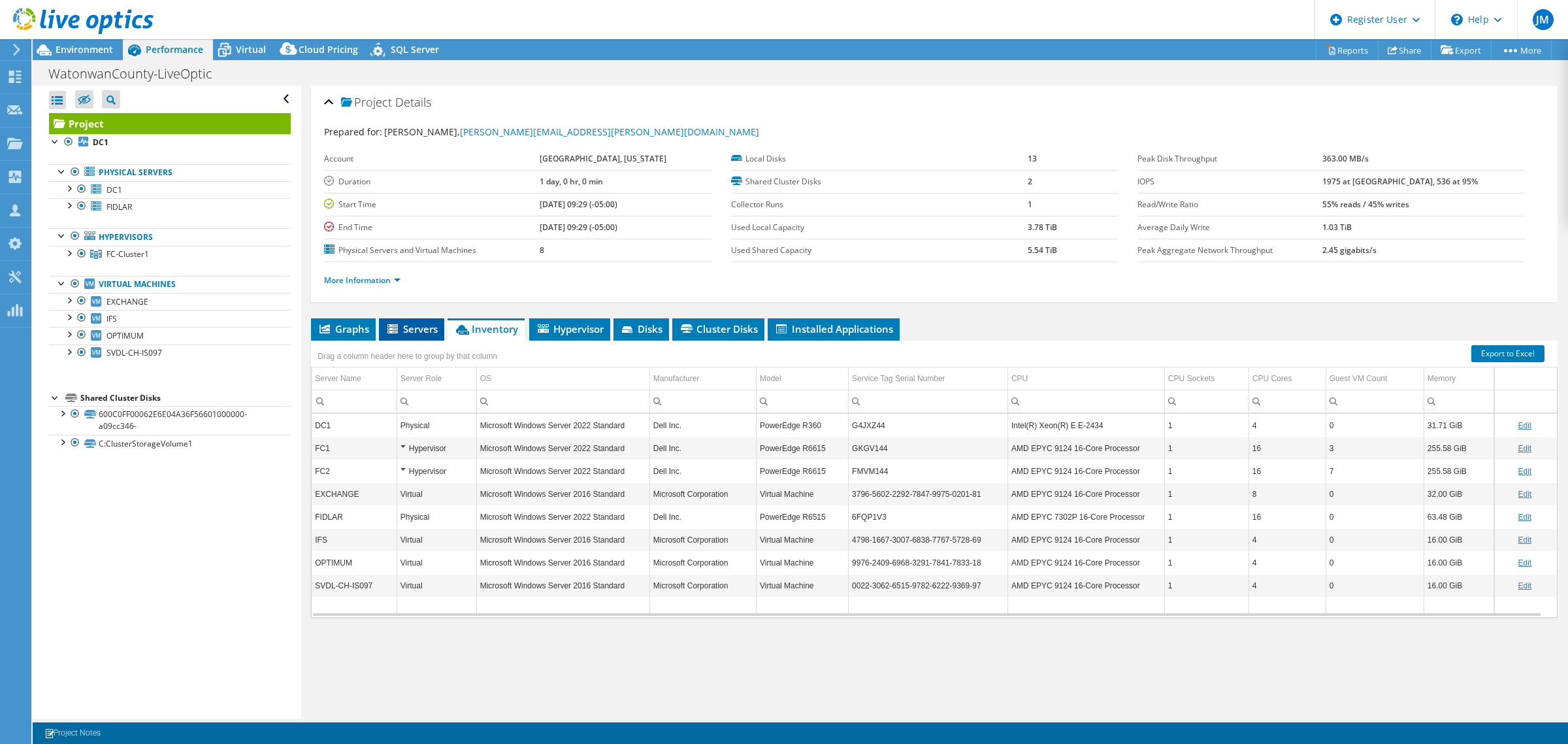
click at [413, 325] on span "Servers" at bounding box center [412, 328] width 52 height 13
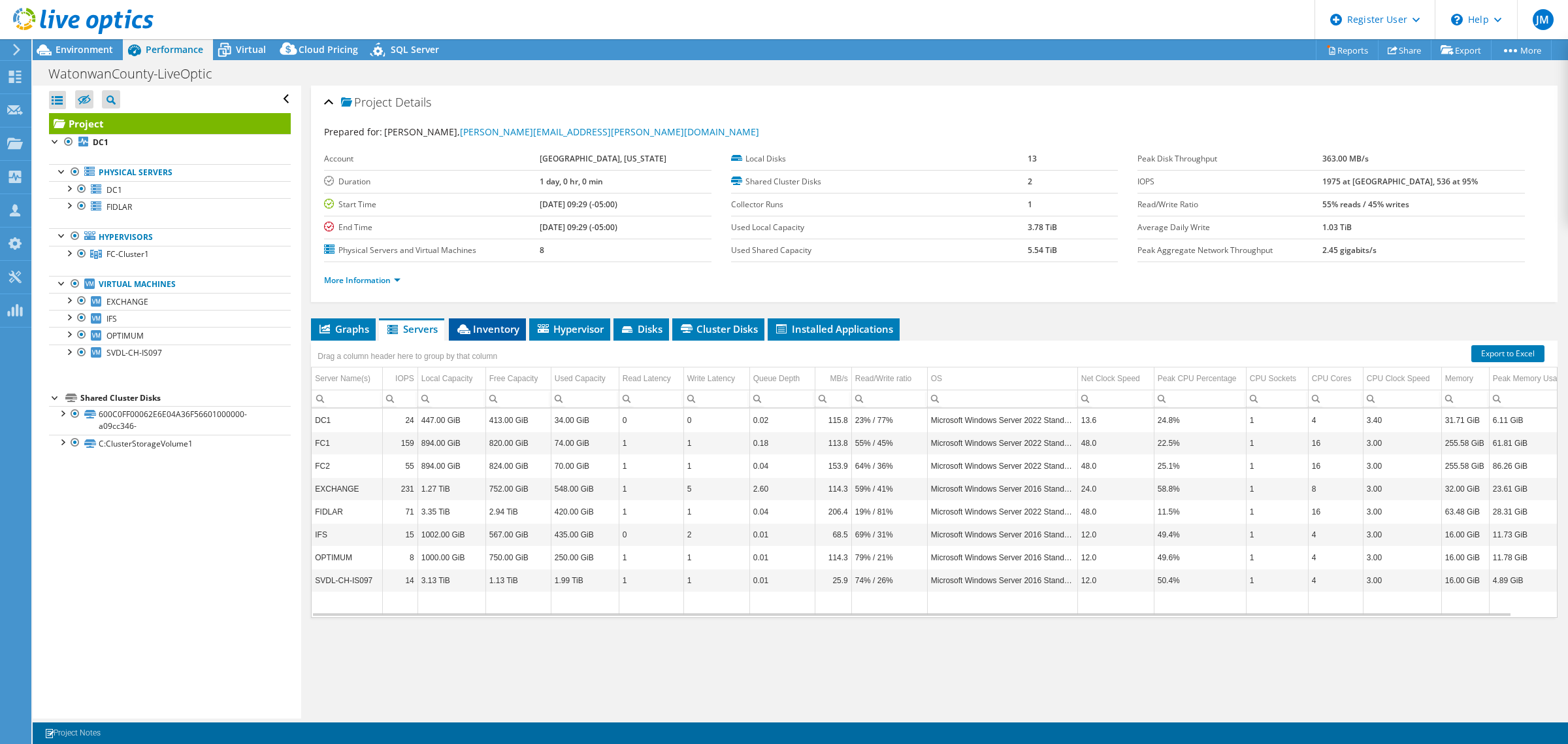
click at [495, 328] on span "Inventory" at bounding box center [488, 328] width 64 height 13
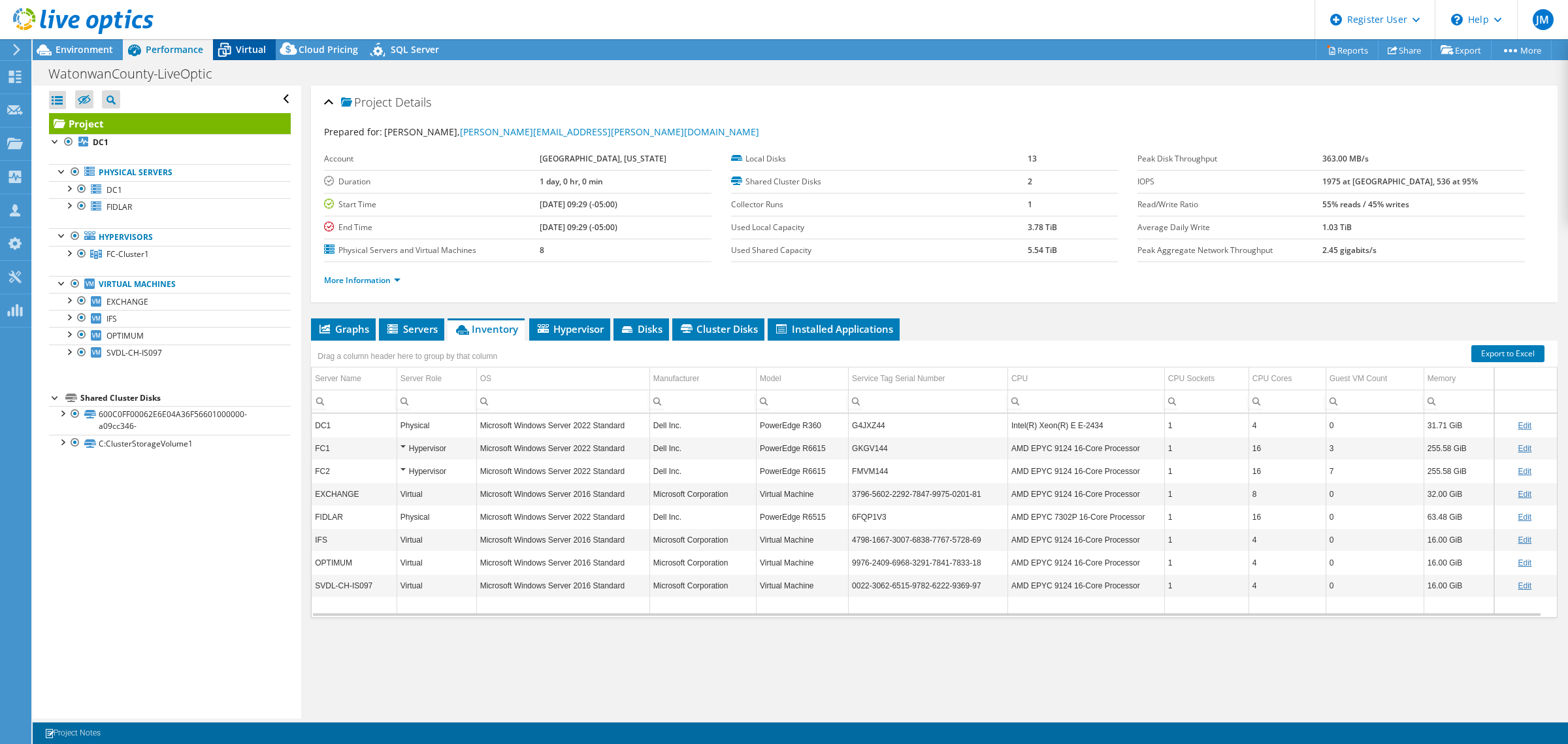
click at [233, 42] on icon at bounding box center [225, 50] width 23 height 23
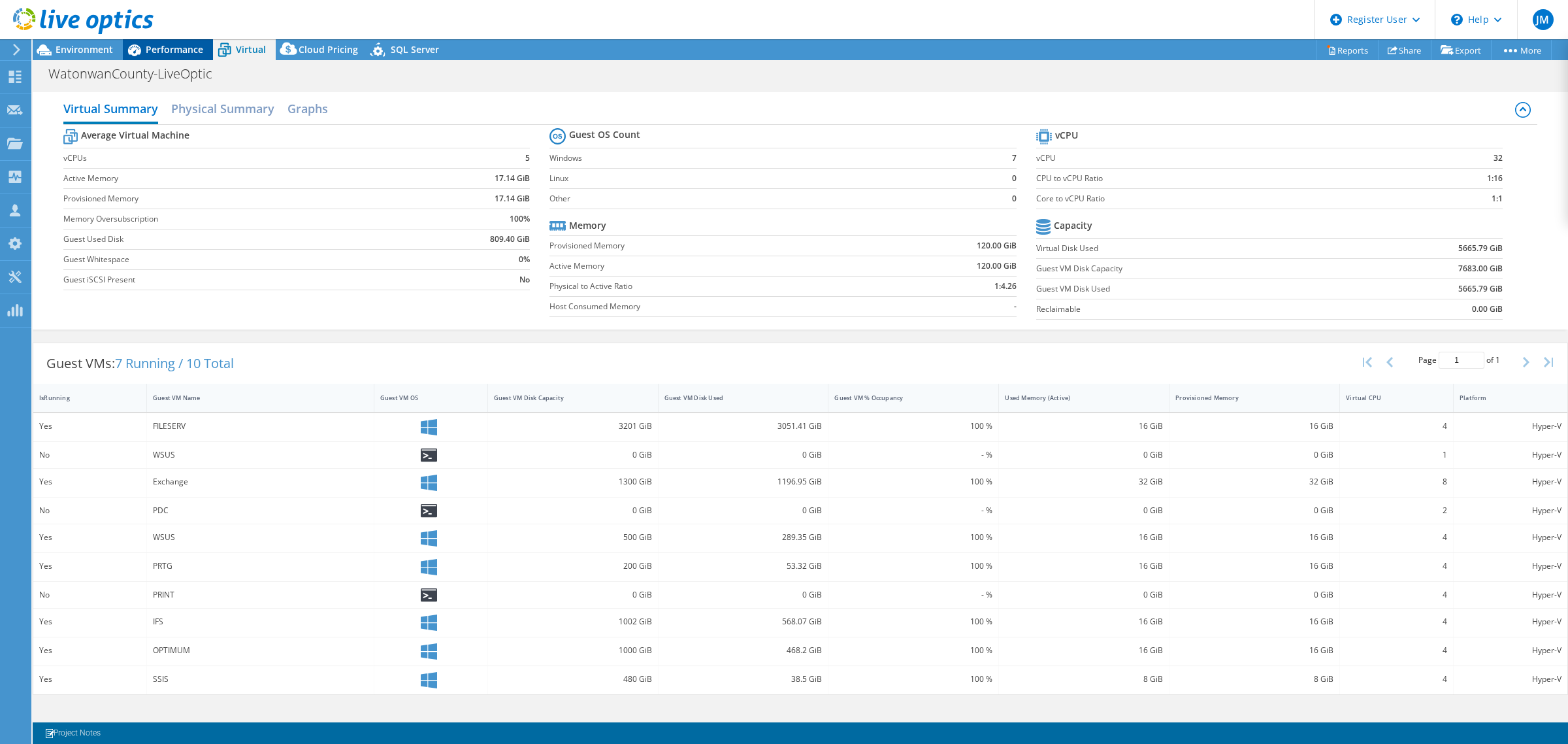
click at [161, 52] on span "Performance" at bounding box center [174, 49] width 58 height 12
